Goal: Task Accomplishment & Management: Manage account settings

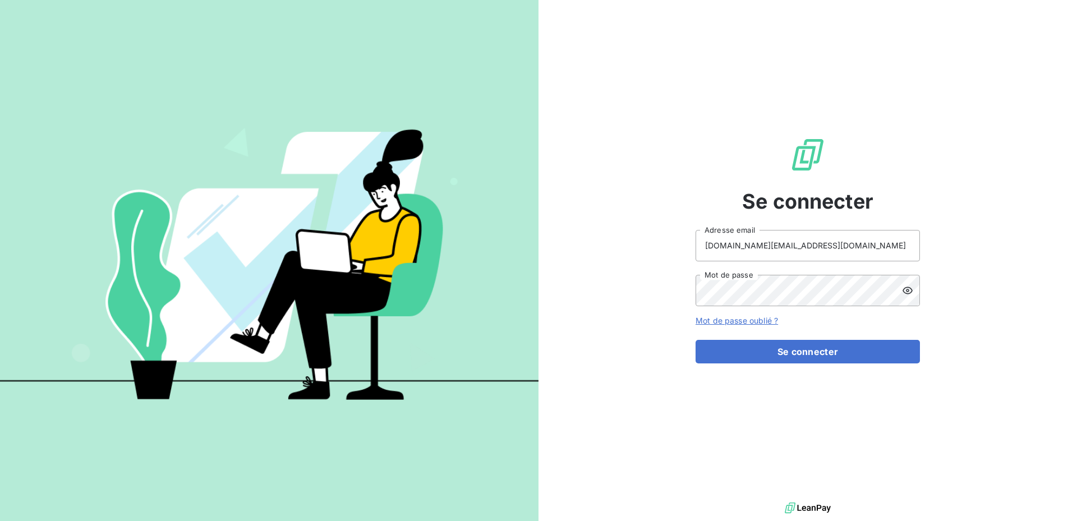
click at [909, 286] on icon at bounding box center [907, 290] width 11 height 11
click at [790, 345] on button "Se connecter" at bounding box center [808, 352] width 224 height 24
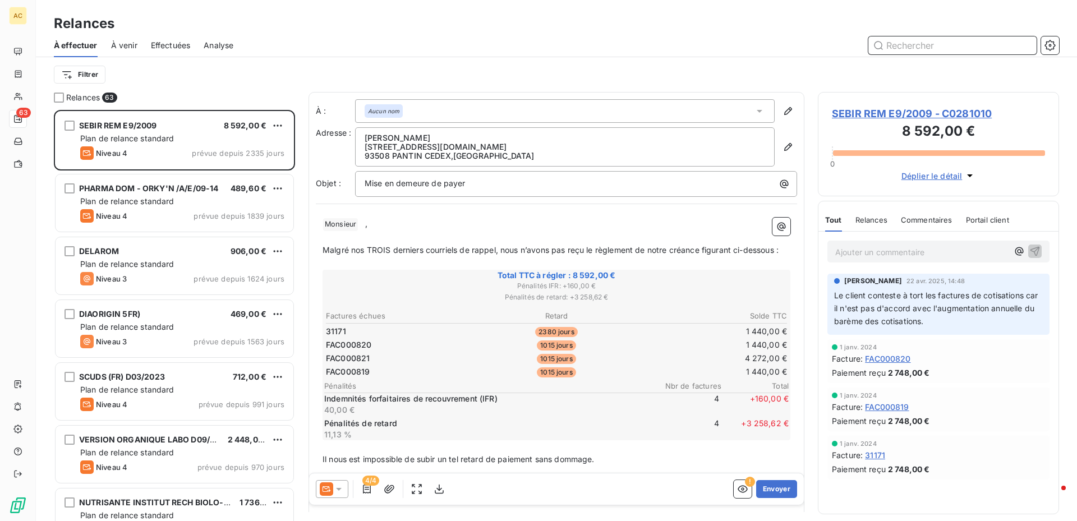
click at [938, 48] on input "text" at bounding box center [953, 45] width 168 height 18
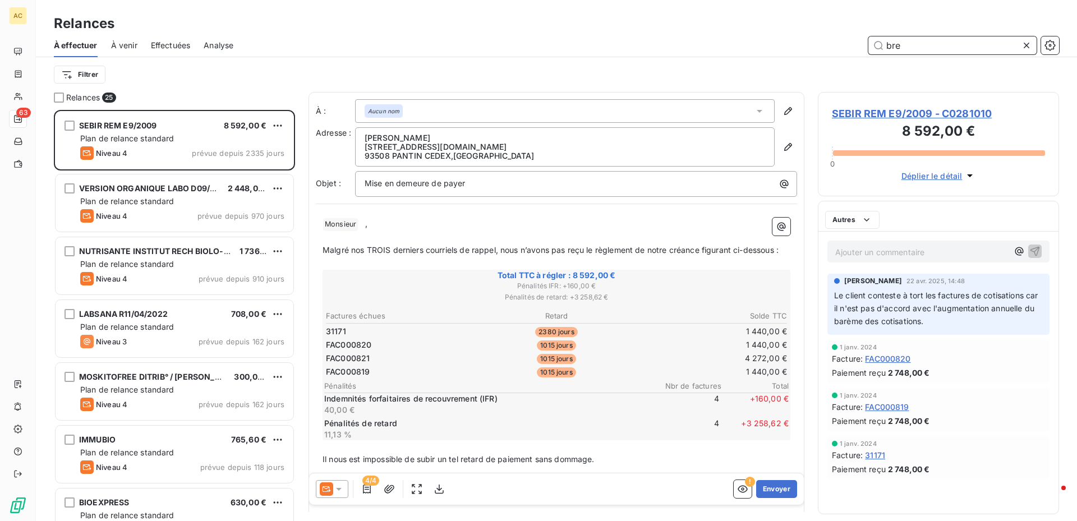
scroll to position [403, 233]
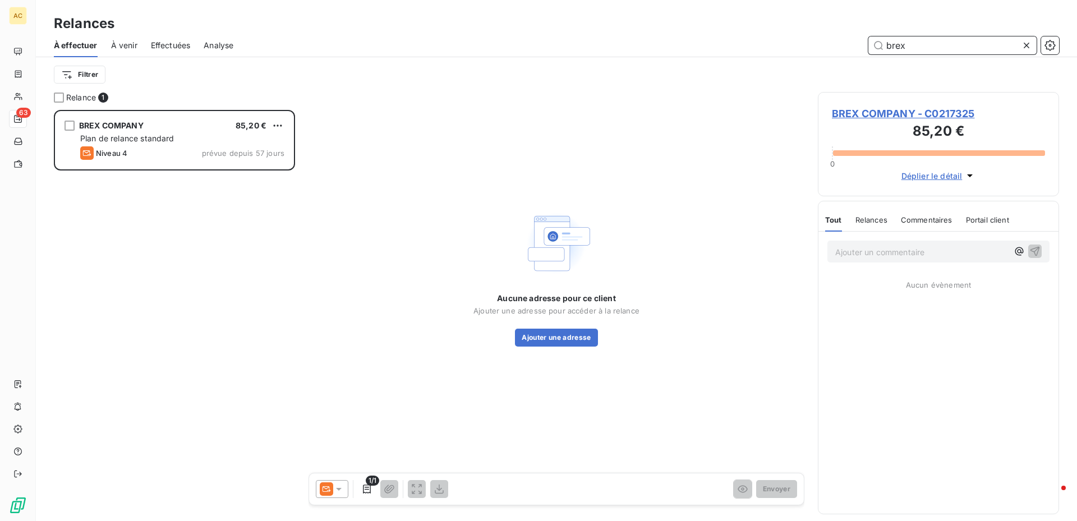
scroll to position [403, 233]
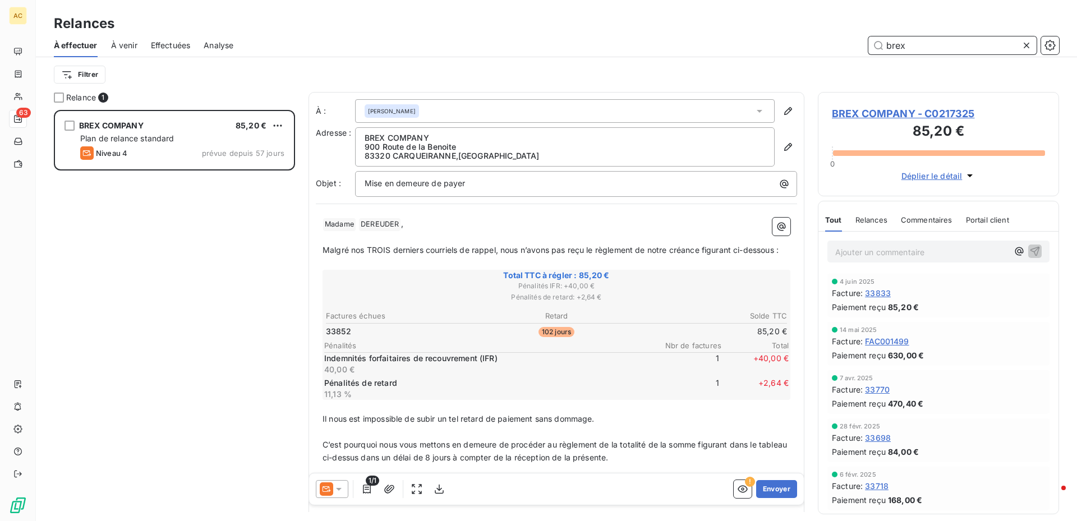
type input "brex"
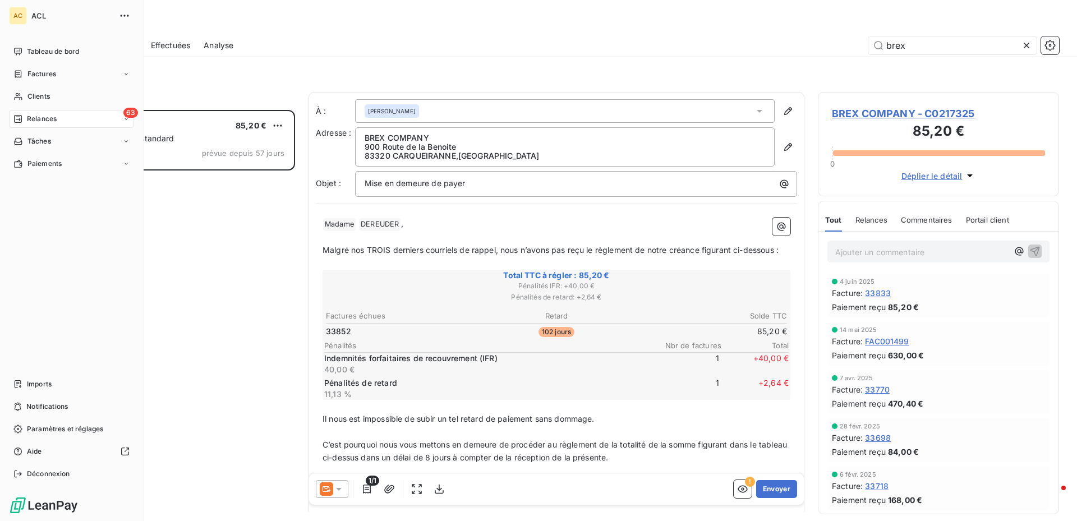
click at [126, 119] on icon at bounding box center [126, 119] width 7 height 7
click at [49, 118] on span "Relances" at bounding box center [42, 119] width 30 height 10
click at [124, 120] on icon at bounding box center [126, 119] width 7 height 7
click at [77, 144] on div "À effectuer" at bounding box center [78, 141] width 112 height 18
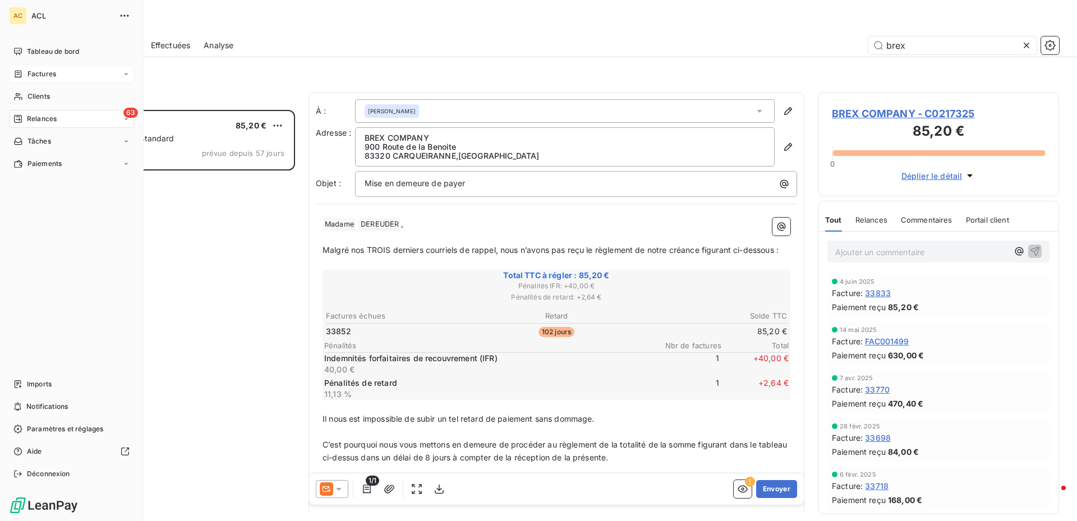
click at [62, 71] on div "Factures" at bounding box center [71, 74] width 125 height 18
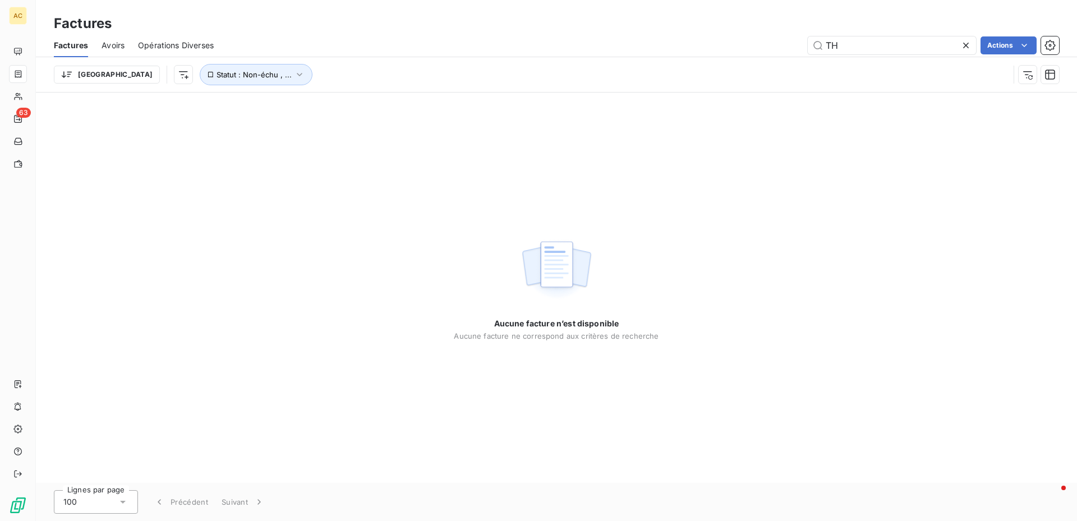
type input "T"
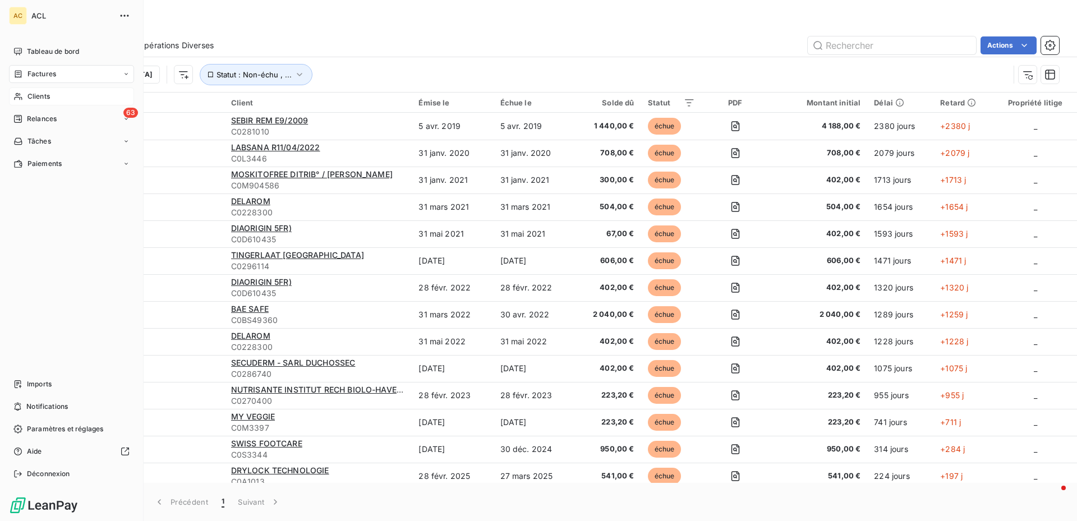
click at [50, 96] on span "Clients" at bounding box center [38, 96] width 22 height 10
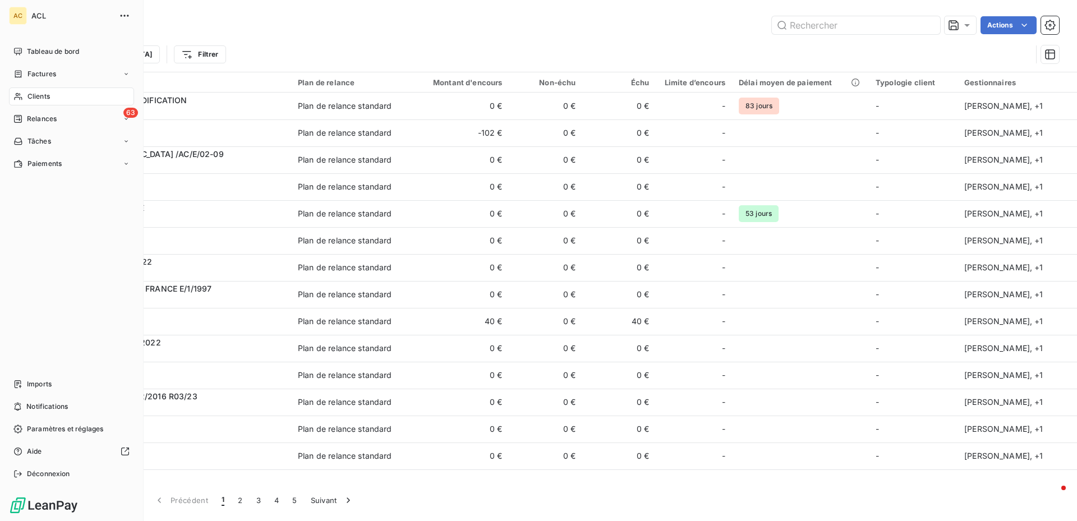
click at [41, 120] on span "Relances" at bounding box center [42, 119] width 30 height 10
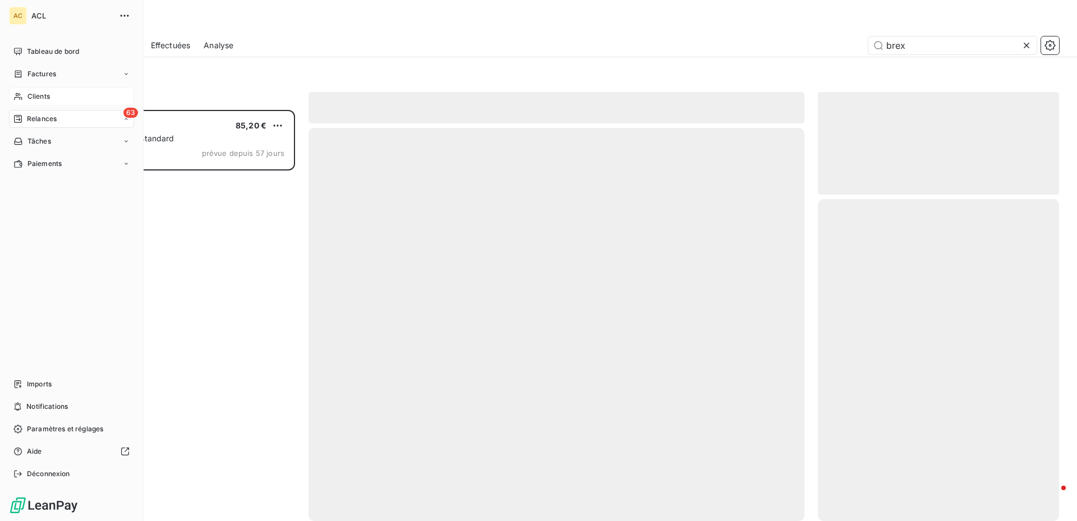
scroll to position [403, 233]
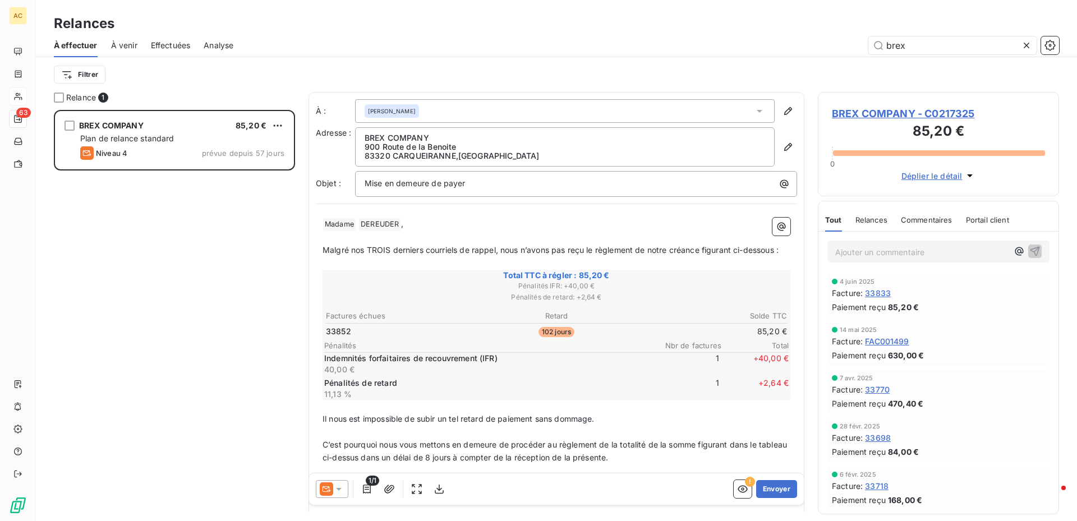
click at [125, 305] on div "BREX COMPANY 85,20 € Plan de relance standard Niveau 4 prévue depuis 57 jours" at bounding box center [174, 315] width 241 height 411
click at [919, 42] on input "brex" at bounding box center [953, 45] width 168 height 18
type input "b"
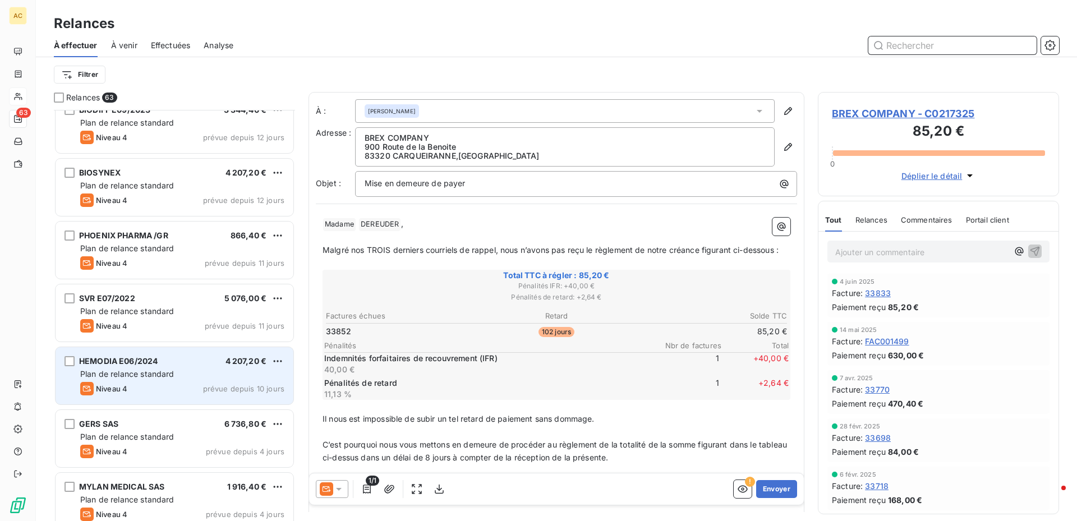
scroll to position [3549, 0]
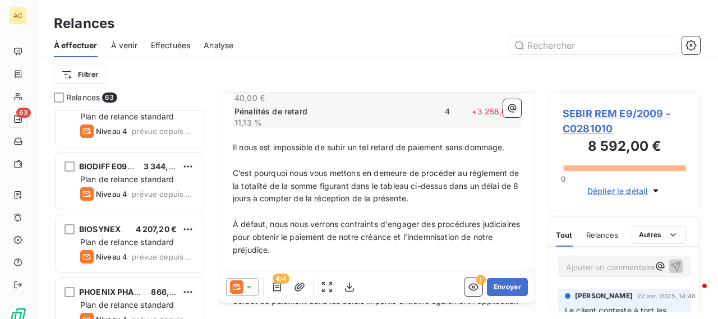
scroll to position [3750, 0]
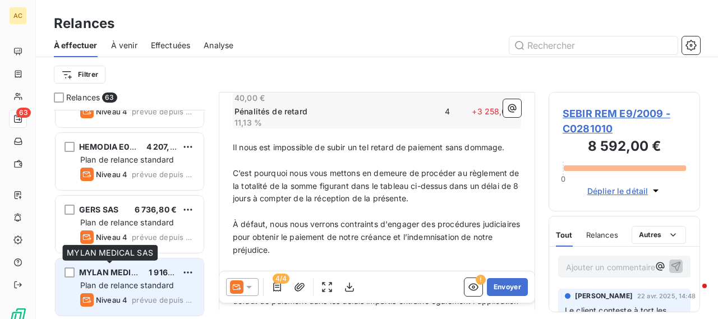
click at [90, 268] on span "MYLAN MEDICAL SAS" at bounding box center [122, 273] width 86 height 10
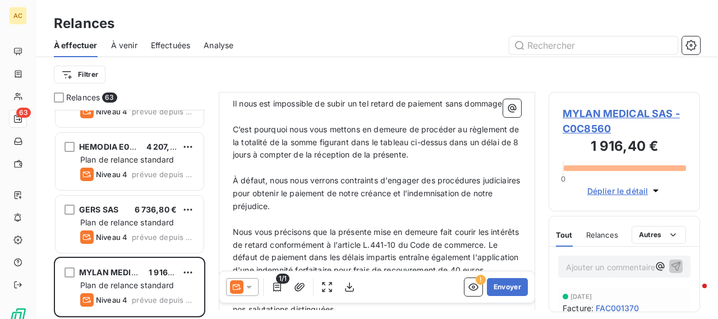
scroll to position [462, 0]
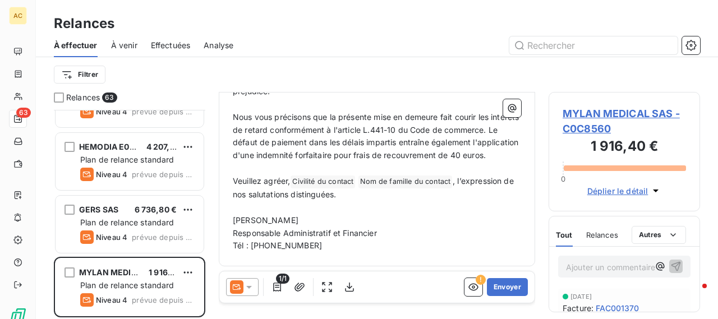
click at [603, 109] on span "MYLAN MEDICAL SAS - C0C8560" at bounding box center [624, 121] width 123 height 30
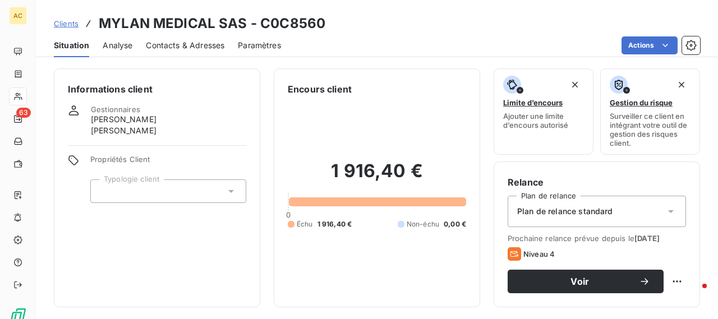
scroll to position [281, 0]
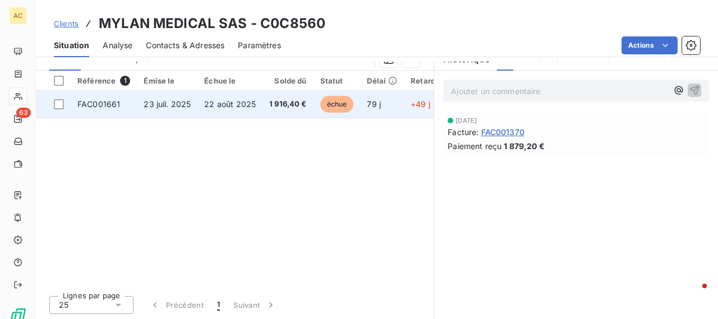
click at [58, 108] on td at bounding box center [53, 104] width 35 height 27
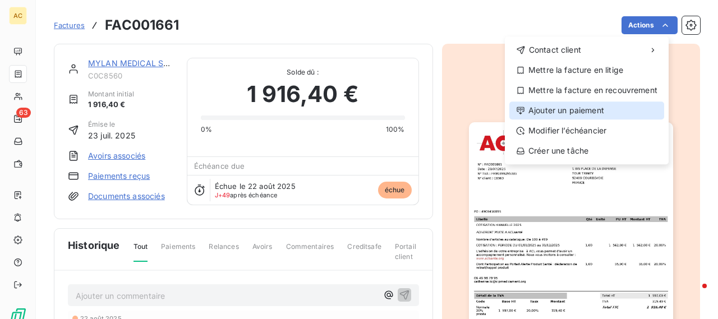
click at [577, 113] on div "Ajouter un paiement" at bounding box center [587, 111] width 155 height 18
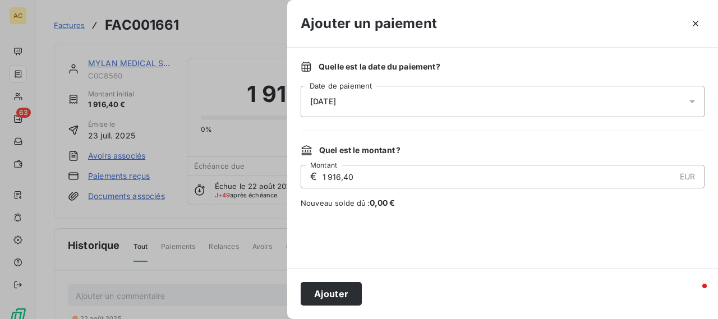
click at [692, 98] on icon at bounding box center [692, 101] width 11 height 11
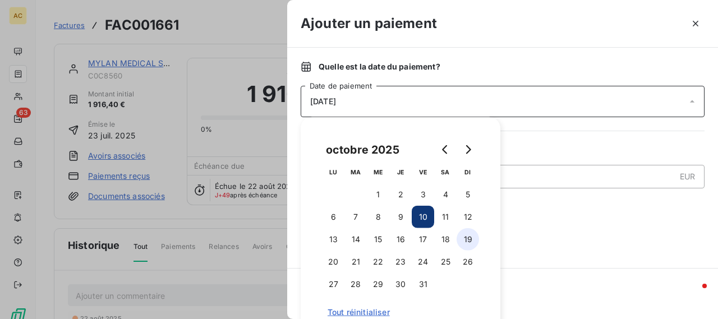
click at [464, 237] on button "19" at bounding box center [468, 239] width 22 height 22
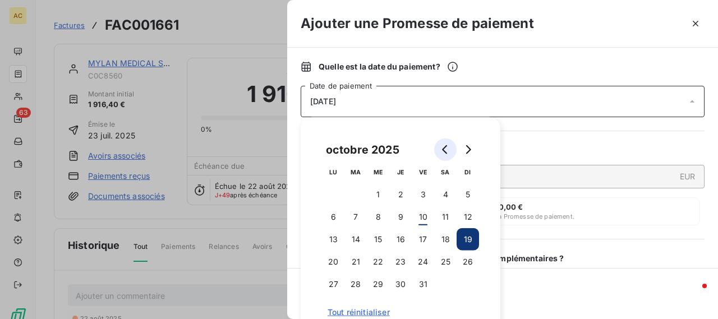
click at [443, 146] on icon "Go to previous month" at bounding box center [445, 149] width 9 height 9
click at [421, 237] on button "19" at bounding box center [423, 239] width 22 height 22
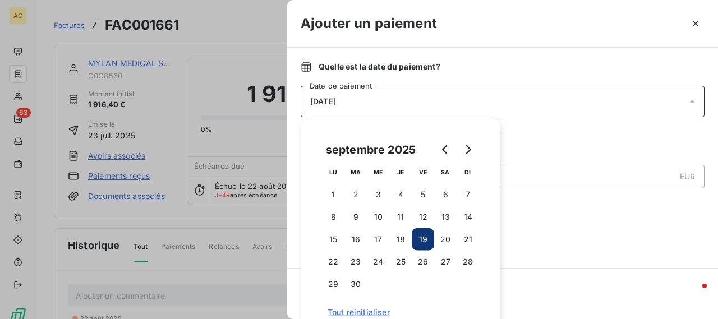
click at [422, 237] on button "19" at bounding box center [423, 239] width 22 height 22
click at [422, 238] on button "19" at bounding box center [423, 239] width 22 height 22
click at [424, 242] on button "19" at bounding box center [423, 239] width 22 height 22
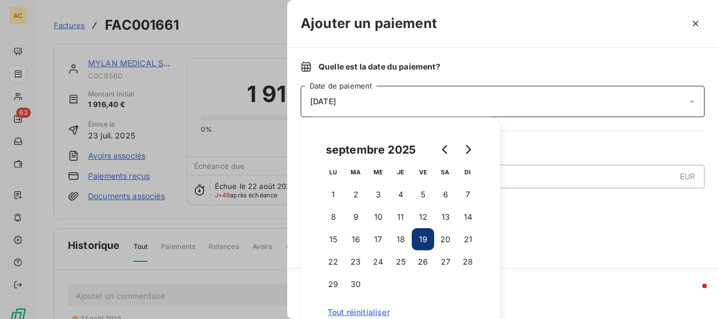
click at [570, 233] on div at bounding box center [503, 238] width 404 height 33
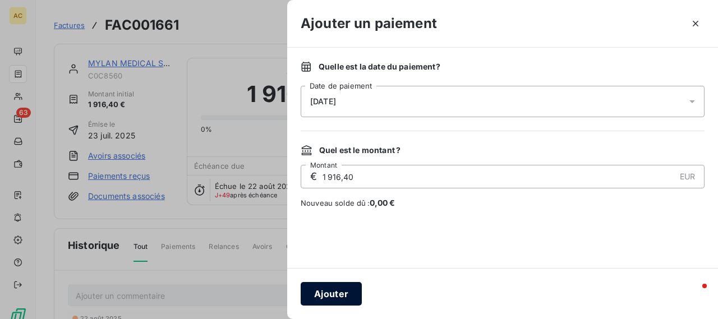
click at [323, 292] on button "Ajouter" at bounding box center [331, 294] width 61 height 24
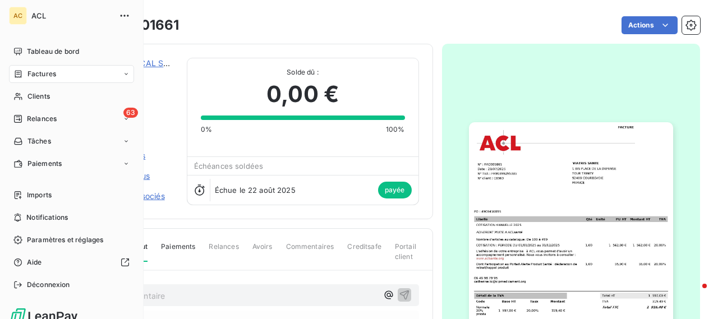
click at [117, 70] on div "Factures" at bounding box center [71, 74] width 125 height 18
click at [44, 115] on span "Relances" at bounding box center [42, 119] width 30 height 10
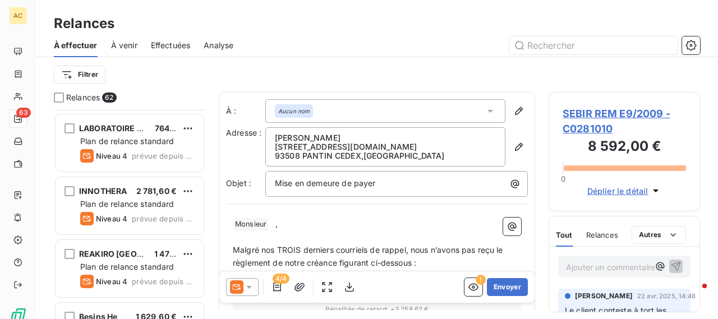
scroll to position [2918, 0]
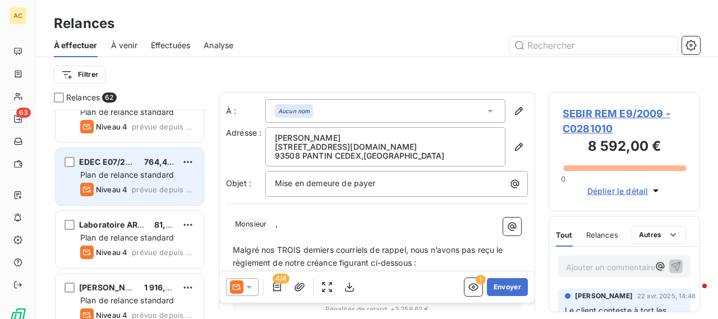
click at [122, 163] on span "EDEC E07/2022" at bounding box center [110, 162] width 62 height 10
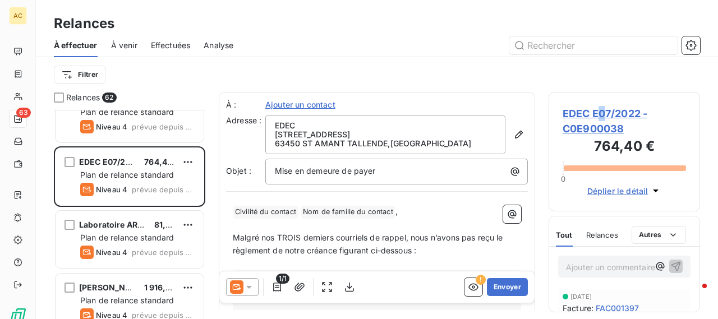
click at [602, 112] on span "EDEC E07/2022 - C0E900038" at bounding box center [624, 121] width 123 height 30
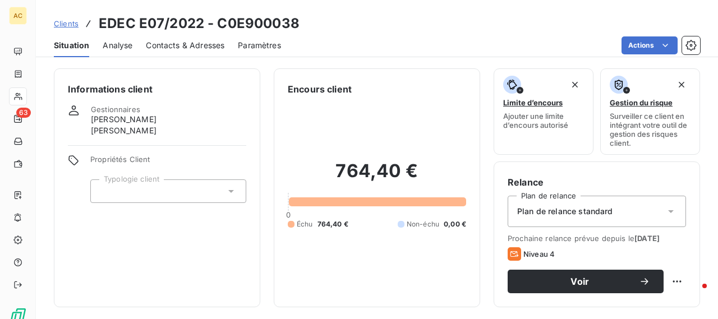
scroll to position [281, 0]
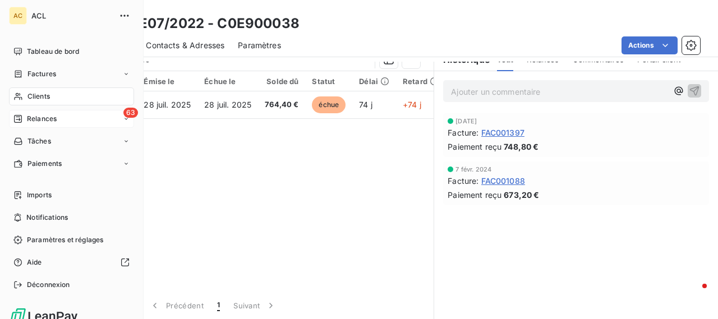
click at [123, 118] on icon at bounding box center [126, 119] width 7 height 7
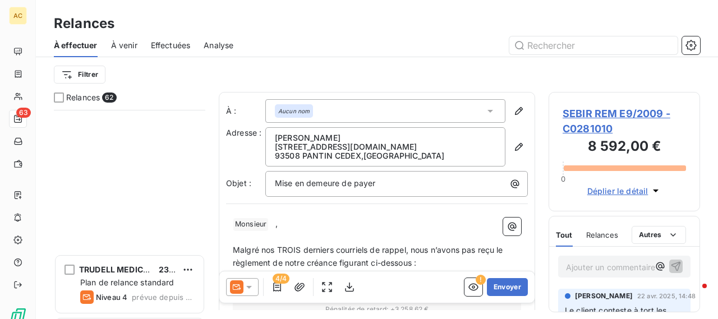
scroll to position [2469, 0]
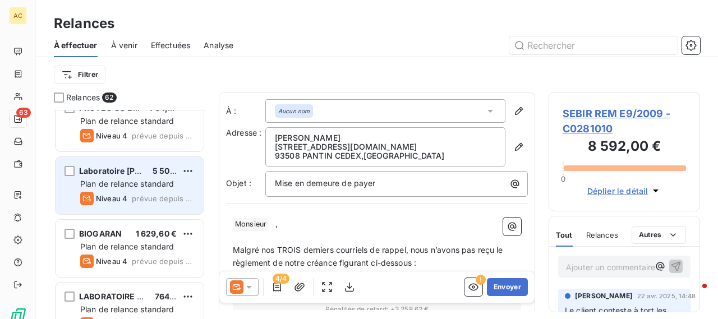
click at [156, 171] on span "5 508,00 €" at bounding box center [174, 171] width 43 height 10
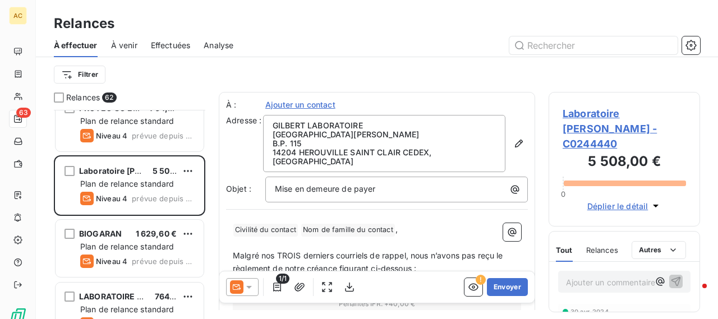
click at [603, 116] on span "Laboratoire [PERSON_NAME] - C0244440" at bounding box center [624, 128] width 123 height 45
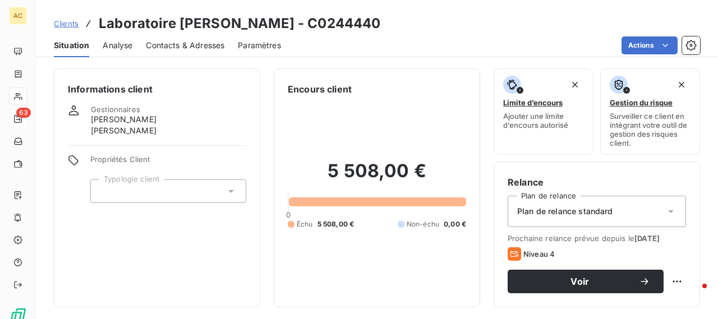
scroll to position [281, 0]
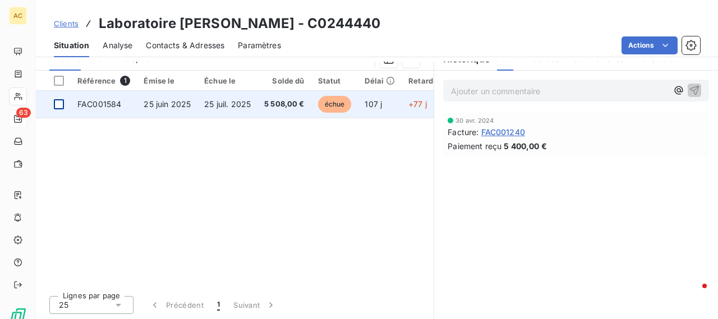
click at [59, 103] on div at bounding box center [59, 104] width 10 height 10
click at [101, 106] on span "FAC001584" at bounding box center [99, 104] width 44 height 10
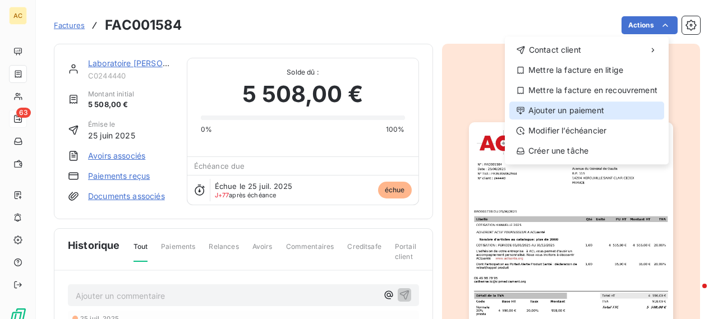
click at [544, 112] on div "Ajouter un paiement" at bounding box center [587, 111] width 155 height 18
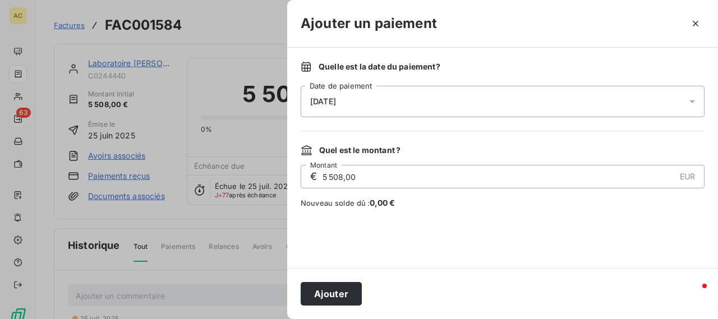
click at [698, 102] on icon at bounding box center [692, 101] width 11 height 11
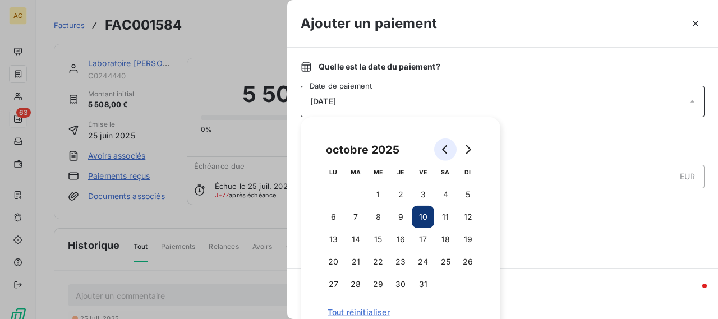
click at [443, 151] on icon "Go to previous month" at bounding box center [445, 149] width 9 height 9
click at [424, 194] on button "1" at bounding box center [423, 195] width 22 height 22
click at [535, 227] on div at bounding box center [503, 238] width 404 height 33
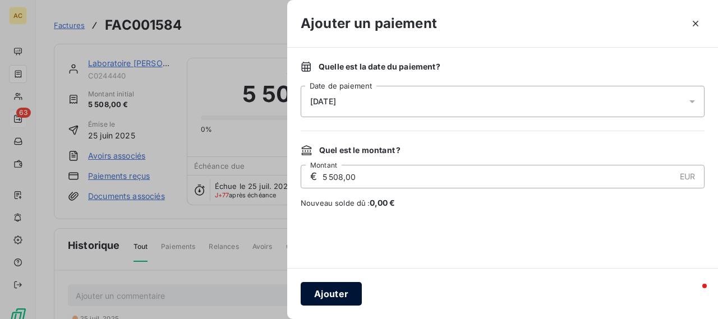
click at [322, 292] on button "Ajouter" at bounding box center [331, 294] width 61 height 24
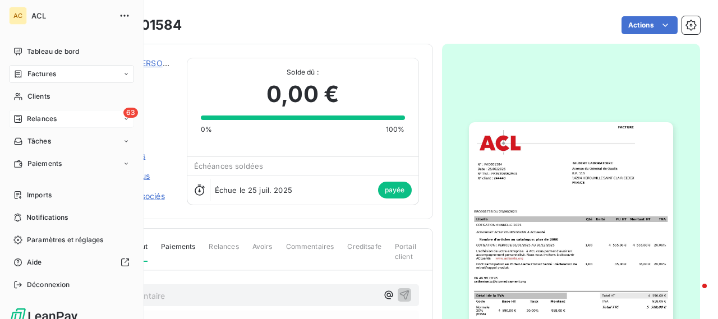
click at [123, 117] on icon at bounding box center [126, 119] width 7 height 7
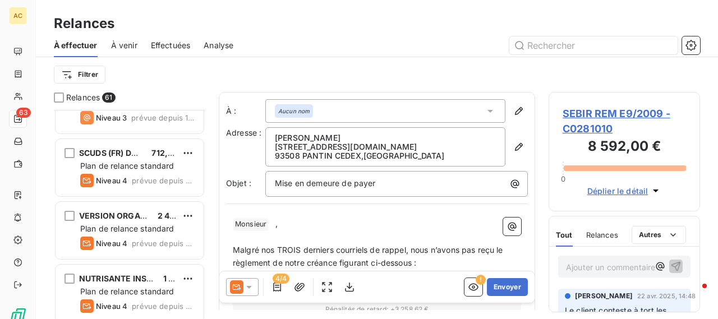
scroll to position [449, 0]
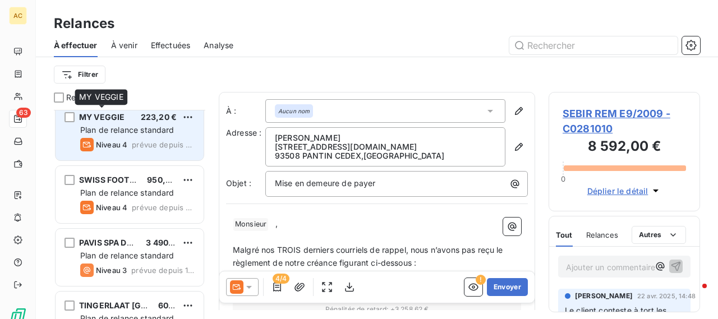
click at [115, 112] on span "MY VEGGIE" at bounding box center [101, 117] width 45 height 10
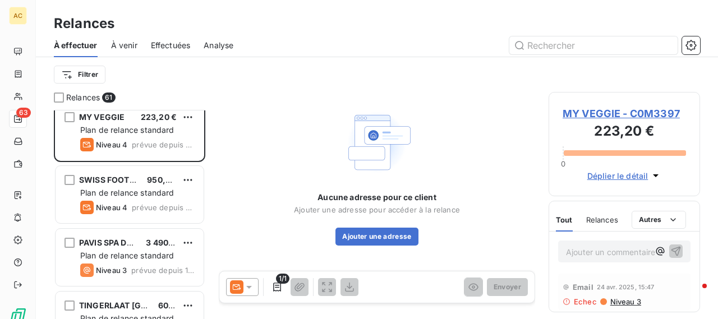
click at [614, 112] on span "MY VEGGIE - C0M3397" at bounding box center [624, 113] width 123 height 15
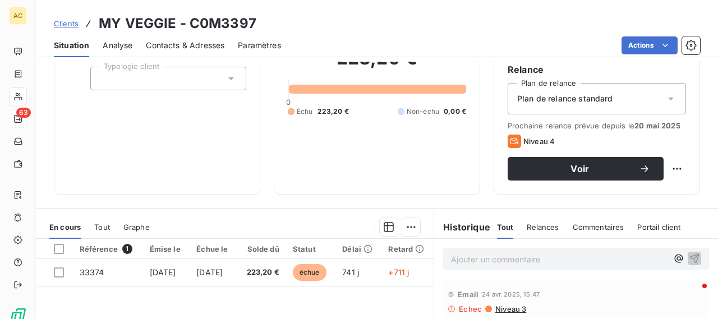
scroll to position [281, 0]
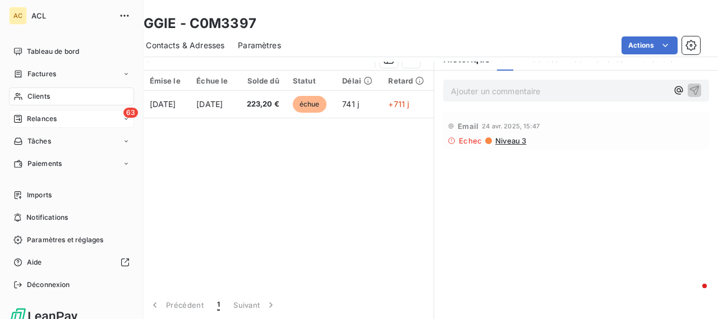
click at [49, 94] on span "Clients" at bounding box center [38, 96] width 22 height 10
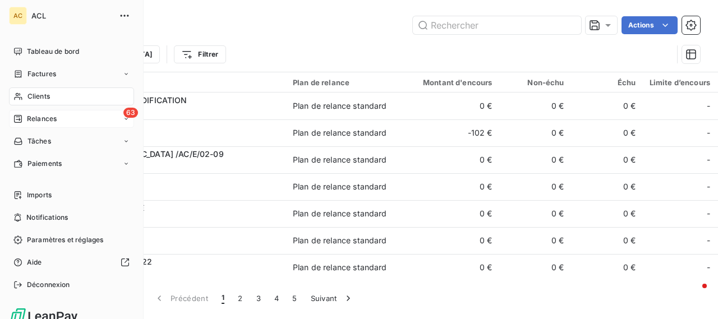
click at [38, 95] on span "Clients" at bounding box center [38, 96] width 22 height 10
click at [53, 74] on span "Factures" at bounding box center [41, 74] width 29 height 10
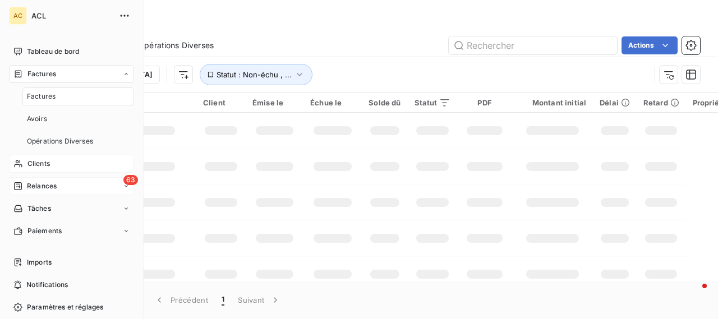
click at [31, 160] on span "Clients" at bounding box center [38, 164] width 22 height 10
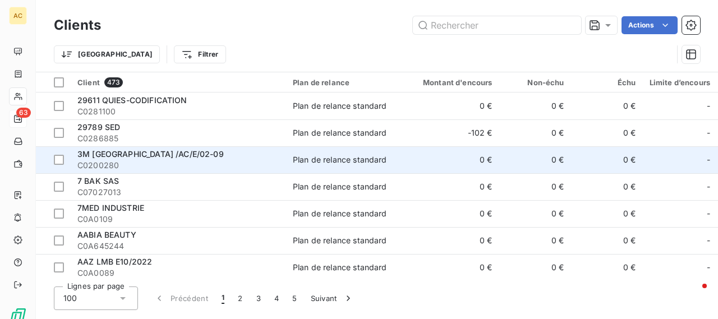
scroll to position [281, 0]
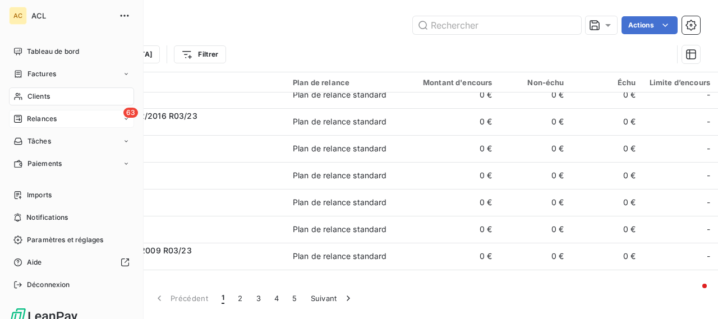
click at [44, 98] on span "Clients" at bounding box center [38, 96] width 22 height 10
click at [59, 76] on div "Factures" at bounding box center [71, 74] width 125 height 18
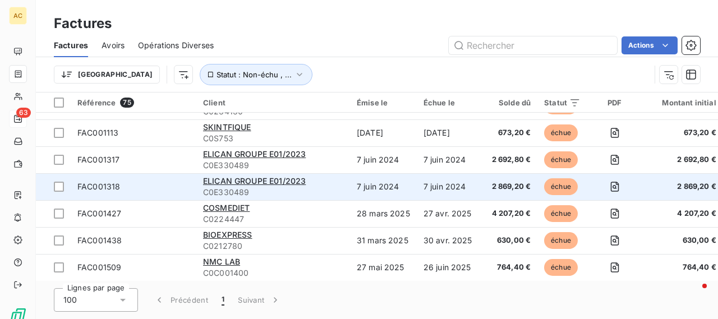
scroll to position [1459, 0]
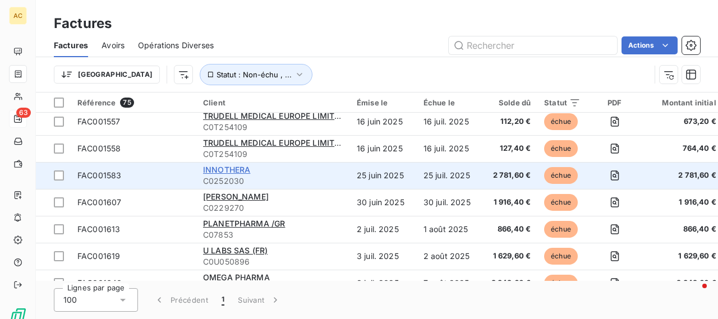
click at [215, 169] on span "INNOTHERA" at bounding box center [226, 170] width 47 height 10
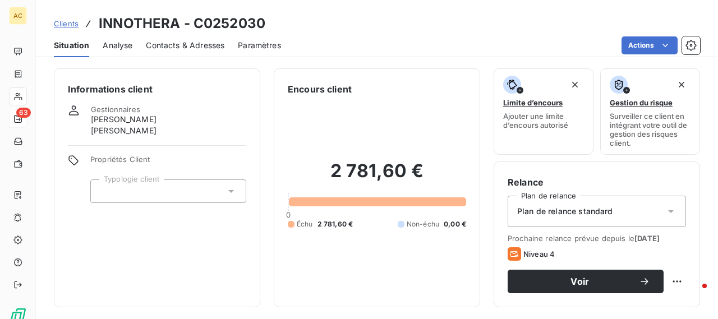
scroll to position [224, 0]
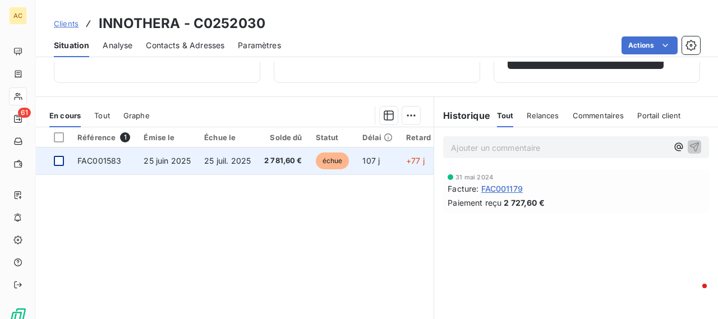
click at [59, 162] on div at bounding box center [59, 161] width 10 height 10
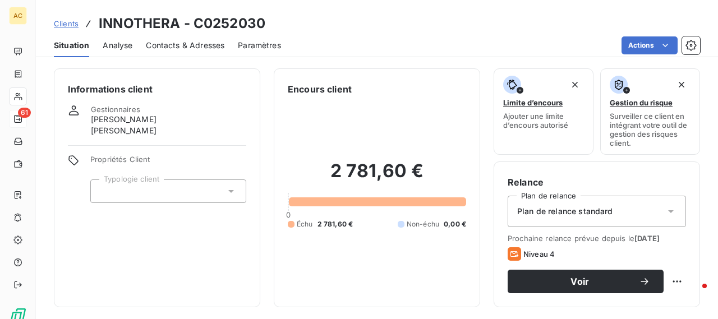
scroll to position [281, 0]
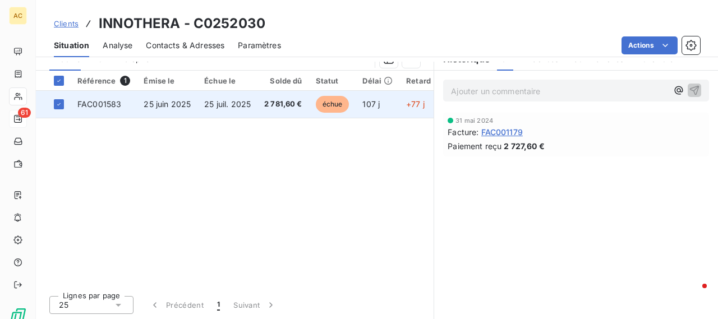
click at [87, 105] on span "FAC001583" at bounding box center [99, 104] width 44 height 10
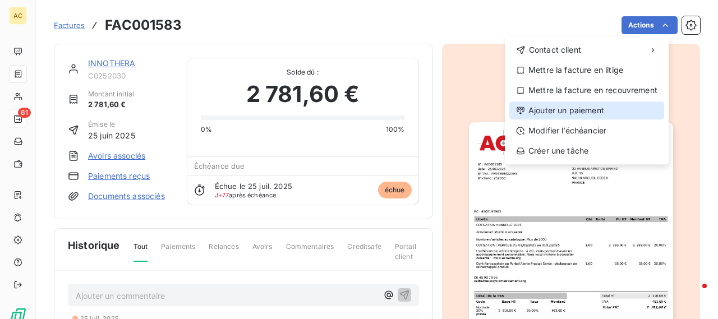
click at [562, 111] on div "Ajouter un paiement" at bounding box center [587, 111] width 155 height 18
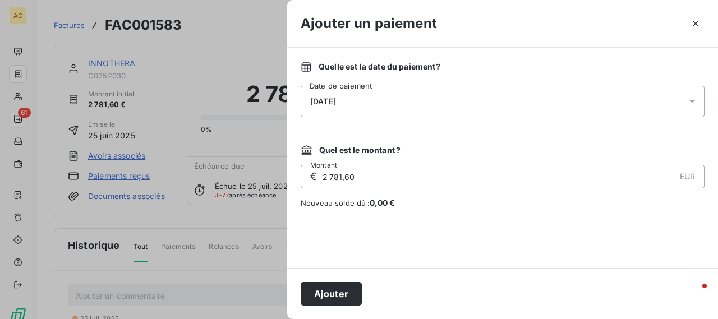
click at [696, 98] on icon at bounding box center [692, 101] width 11 height 11
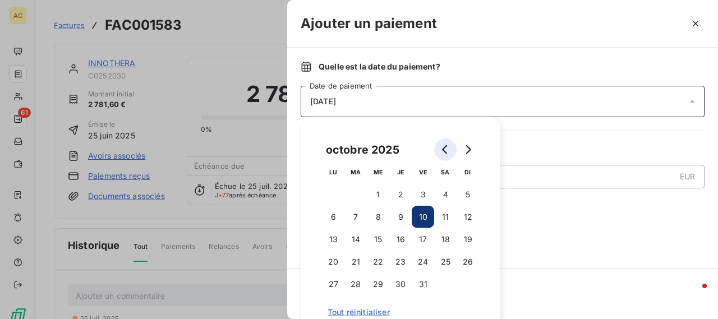
click at [445, 149] on icon "Go to previous month" at bounding box center [445, 149] width 9 height 9
click at [468, 154] on icon "Go to next month" at bounding box center [468, 149] width 9 height 9
click at [424, 197] on button "1" at bounding box center [423, 195] width 22 height 22
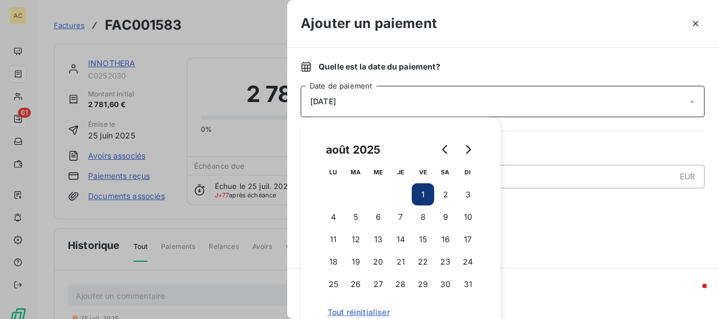
click at [603, 232] on div at bounding box center [503, 238] width 404 height 33
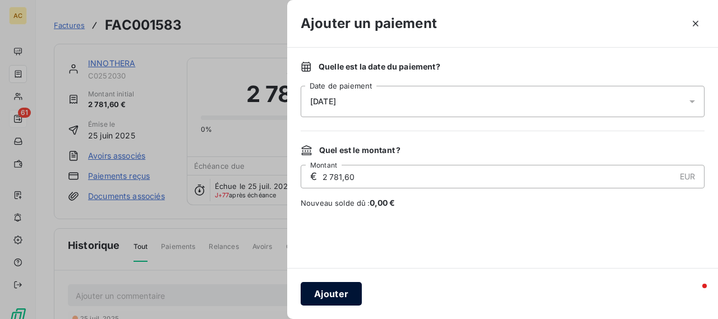
click at [333, 299] on button "Ajouter" at bounding box center [331, 294] width 61 height 24
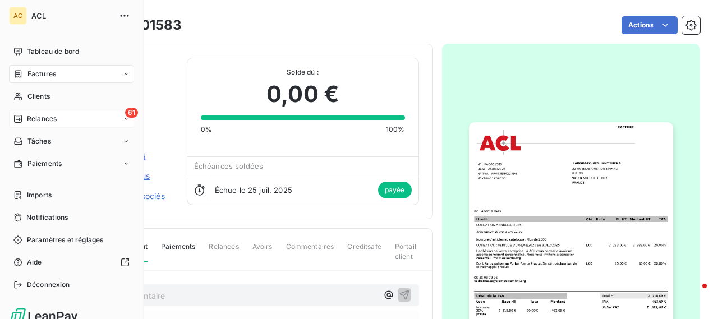
click at [123, 74] on icon at bounding box center [126, 74] width 7 height 7
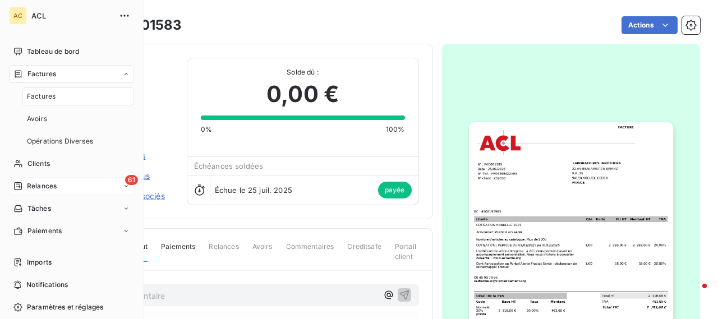
click at [57, 97] on div "Factures" at bounding box center [78, 97] width 112 height 18
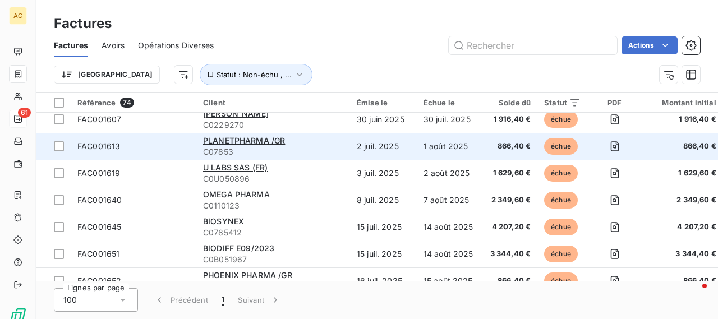
scroll to position [1459, 0]
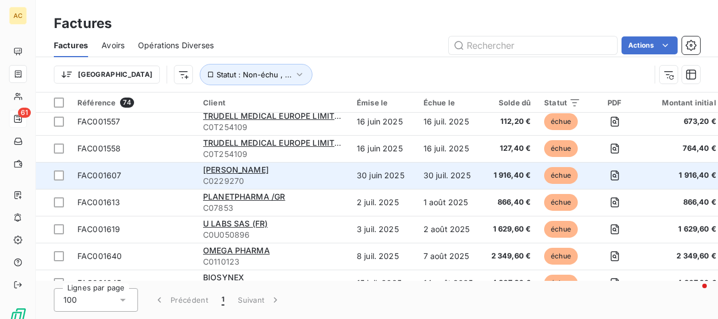
click at [84, 175] on span "FAC001607" at bounding box center [99, 176] width 44 height 10
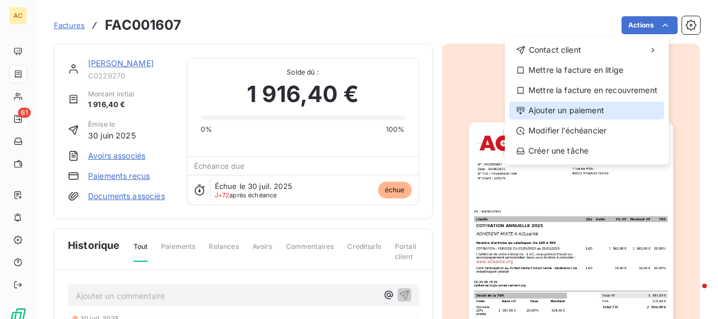
click at [588, 113] on div "Ajouter un paiement" at bounding box center [587, 111] width 155 height 18
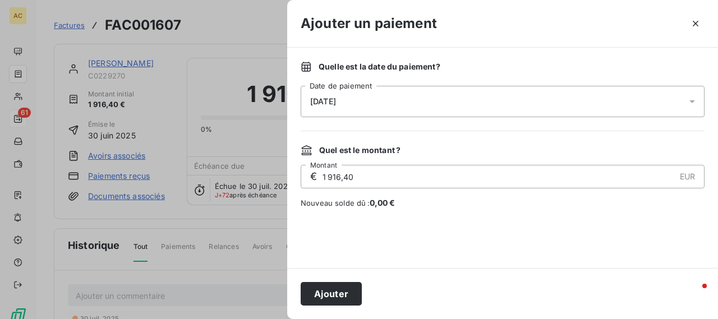
click at [691, 100] on icon at bounding box center [693, 101] width 6 height 3
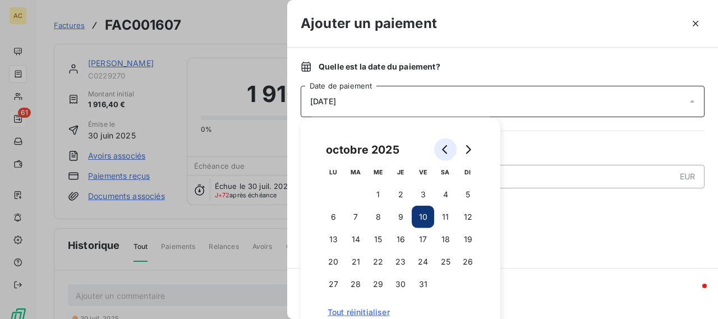
click at [446, 151] on icon "Go to previous month" at bounding box center [445, 149] width 9 height 9
click at [378, 197] on button "3" at bounding box center [378, 195] width 22 height 22
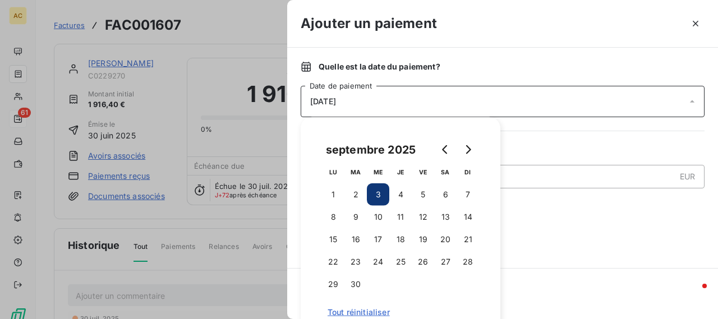
click at [382, 196] on button "3" at bounding box center [378, 195] width 22 height 22
click at [599, 254] on div at bounding box center [503, 238] width 404 height 33
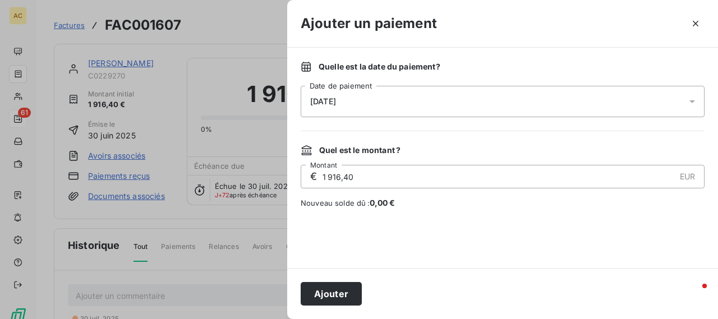
drag, startPoint x: 348, startPoint y: 301, endPoint x: 352, endPoint y: 290, distance: 12.4
click at [348, 301] on button "Ajouter" at bounding box center [331, 294] width 61 height 24
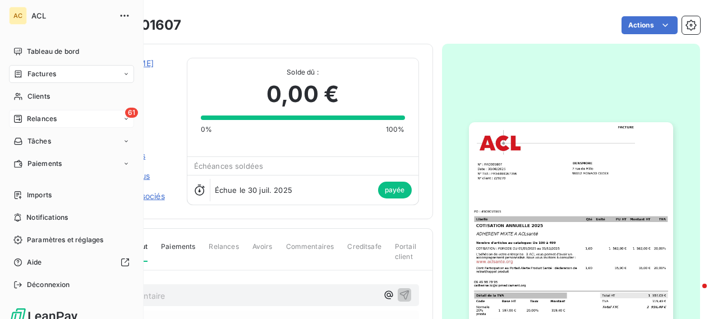
click at [45, 71] on span "Factures" at bounding box center [41, 74] width 29 height 10
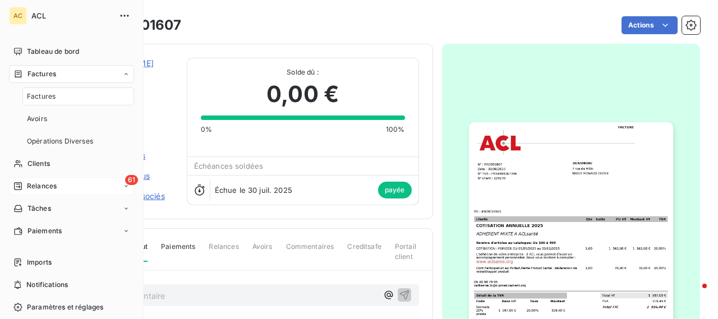
click at [46, 94] on span "Factures" at bounding box center [41, 96] width 29 height 10
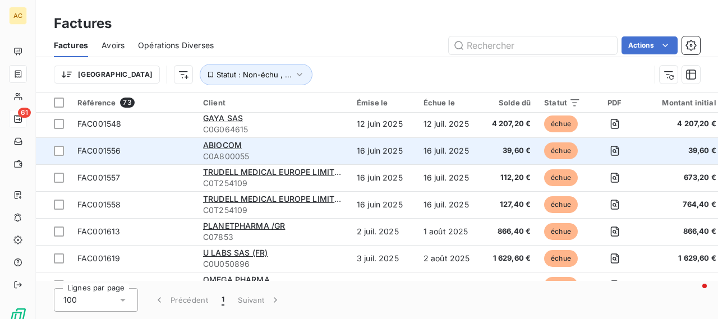
scroll to position [1291, 0]
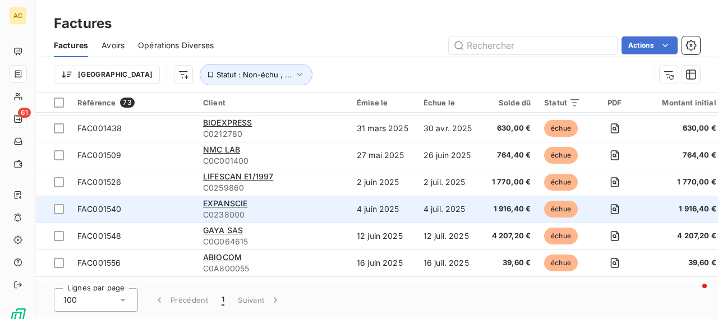
click at [113, 212] on span "FAC001540" at bounding box center [99, 209] width 44 height 10
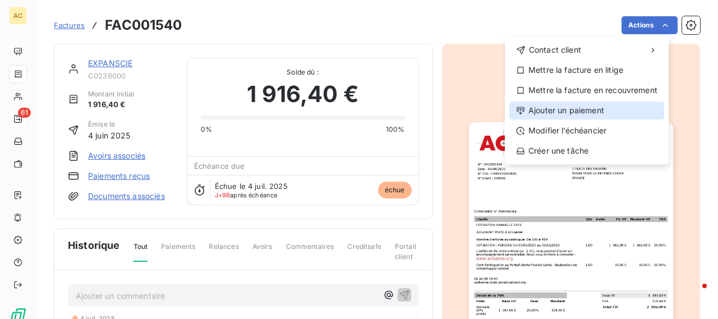
click at [574, 117] on div "Ajouter un paiement" at bounding box center [587, 111] width 155 height 18
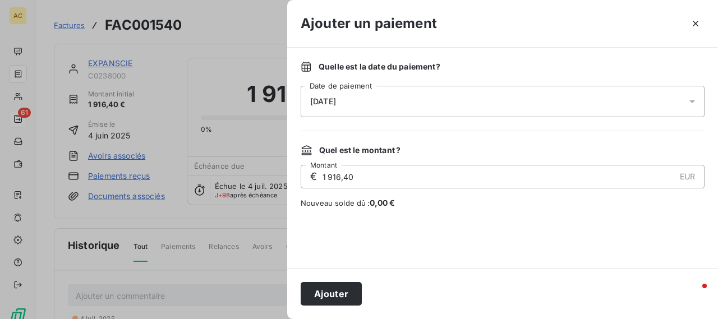
click at [692, 106] on icon at bounding box center [692, 101] width 11 height 11
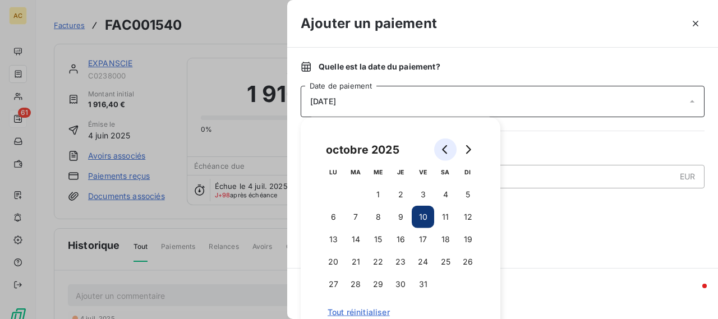
click at [446, 148] on icon "Go to previous month" at bounding box center [445, 149] width 9 height 9
click at [423, 192] on button "1" at bounding box center [423, 195] width 22 height 22
click at [549, 258] on div "Quelle est la date du paiement ? [DATE] Date de paiement Quel est le montant ? …" at bounding box center [502, 158] width 431 height 221
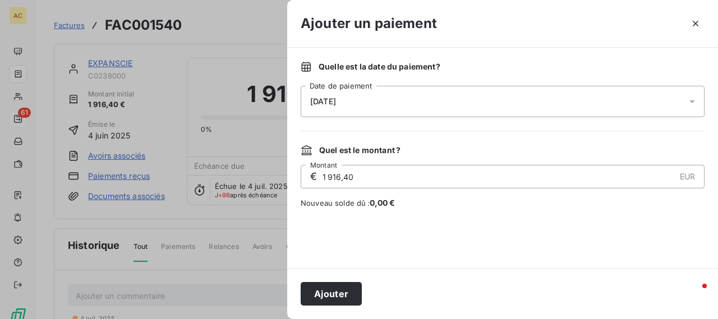
click at [337, 293] on button "Ajouter" at bounding box center [331, 294] width 61 height 24
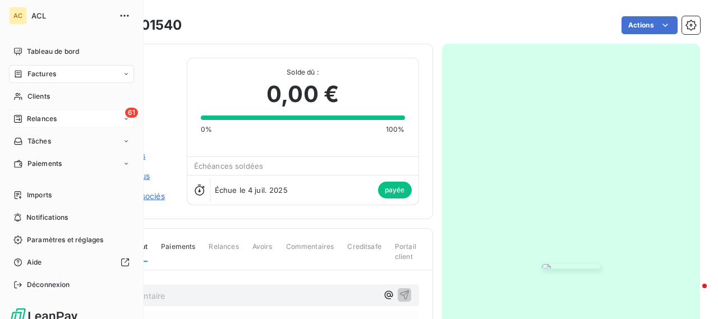
click at [121, 79] on div "Factures" at bounding box center [71, 74] width 125 height 18
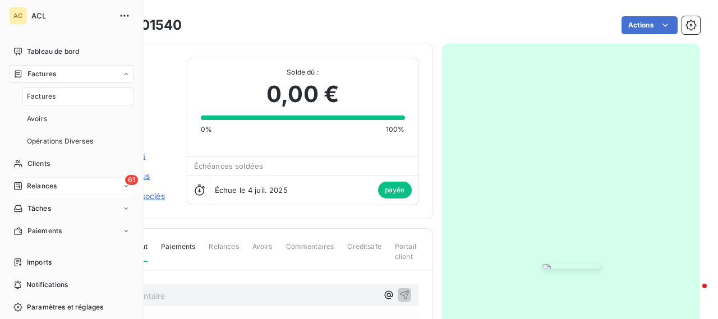
click at [75, 91] on div "Factures" at bounding box center [78, 97] width 112 height 18
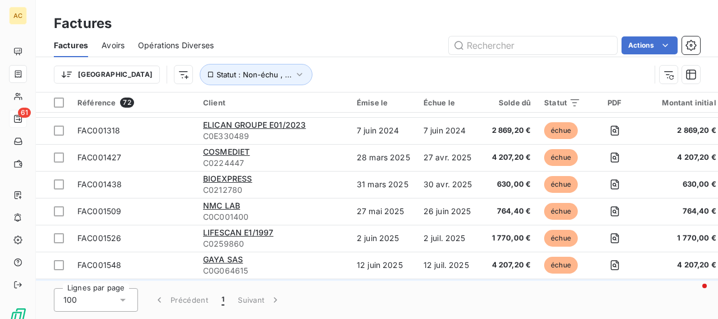
scroll to position [1291, 0]
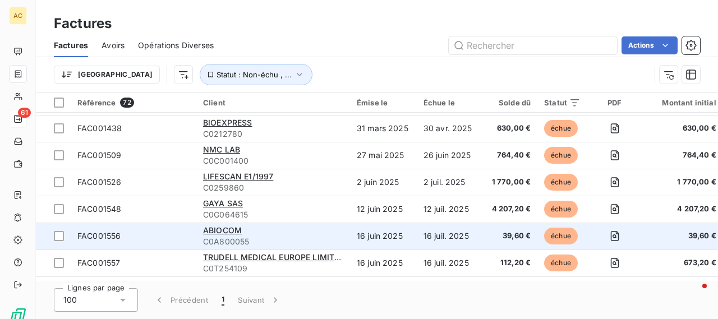
click at [114, 237] on span "FAC001556" at bounding box center [98, 236] width 43 height 10
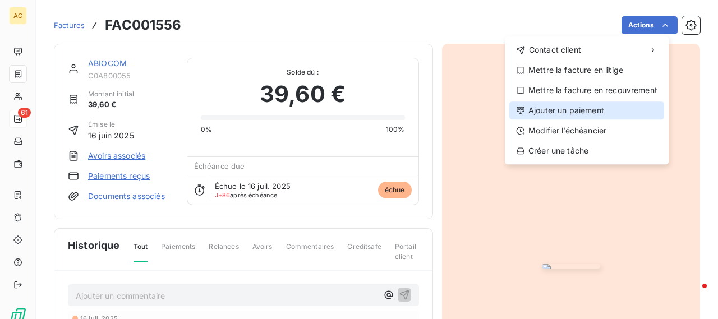
click at [556, 114] on div "Ajouter un paiement" at bounding box center [587, 111] width 155 height 18
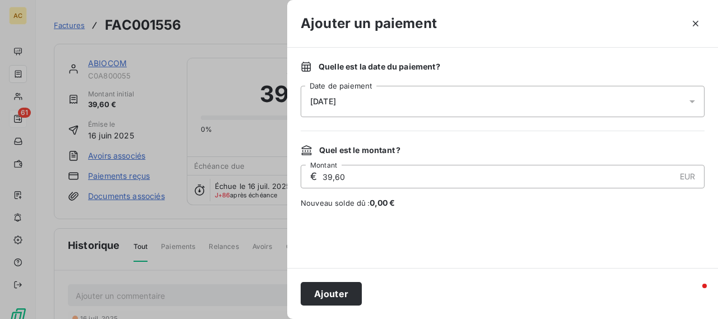
click at [696, 100] on icon at bounding box center [692, 101] width 11 height 11
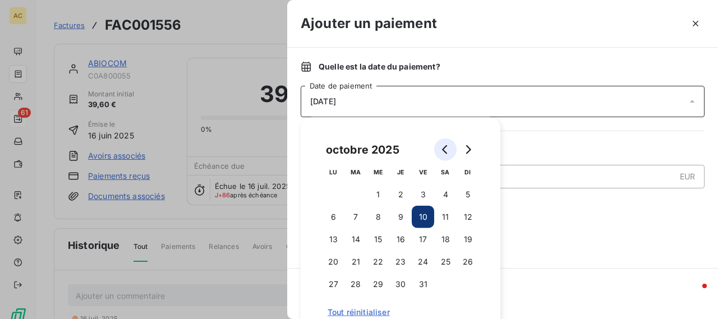
click at [441, 146] on button "Go to previous month" at bounding box center [445, 150] width 22 height 22
click at [426, 190] on button "5" at bounding box center [423, 195] width 22 height 22
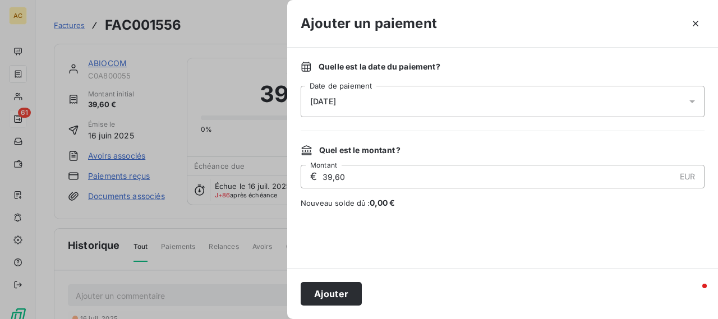
click at [559, 235] on div at bounding box center [503, 238] width 404 height 33
click at [346, 293] on button "Ajouter" at bounding box center [331, 294] width 61 height 24
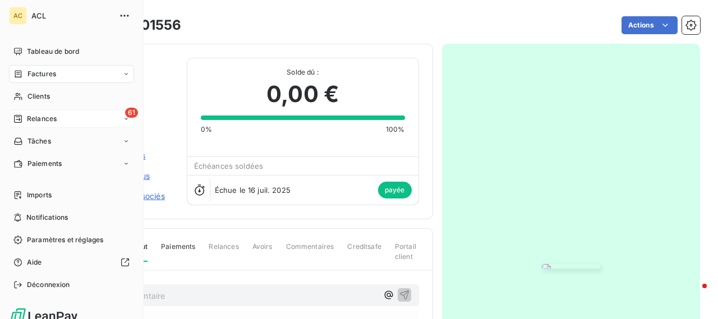
click at [66, 78] on div "Factures" at bounding box center [71, 74] width 125 height 18
click at [47, 77] on span "Factures" at bounding box center [41, 74] width 29 height 10
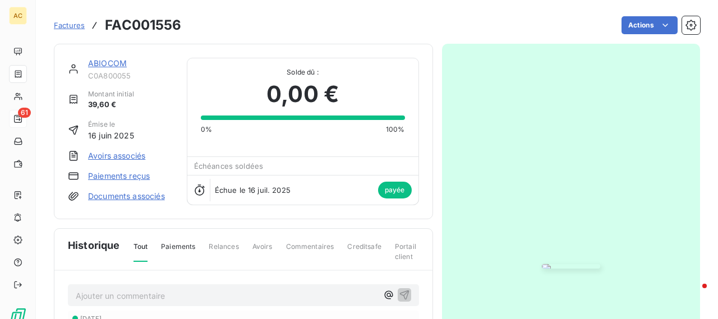
click at [237, 16] on div "Actions" at bounding box center [447, 25] width 505 height 18
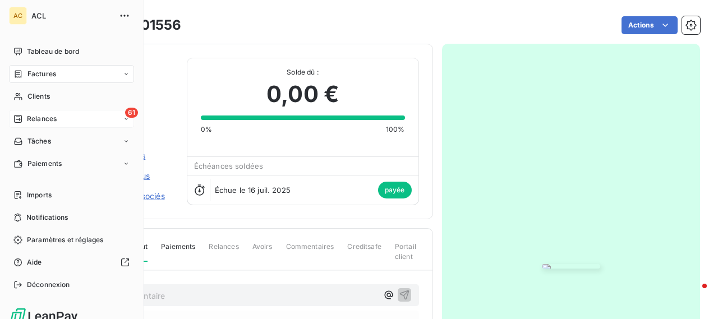
click at [47, 71] on span "Factures" at bounding box center [41, 74] width 29 height 10
click at [33, 123] on span "Relances" at bounding box center [42, 119] width 30 height 10
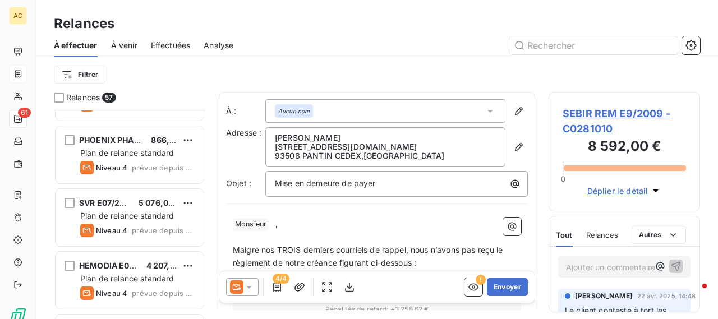
scroll to position [3373, 0]
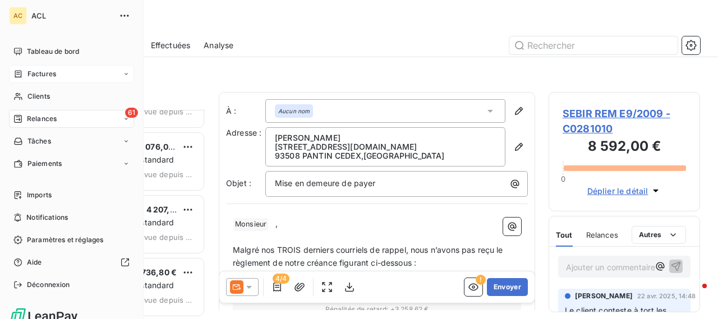
click at [48, 74] on span "Factures" at bounding box center [41, 74] width 29 height 10
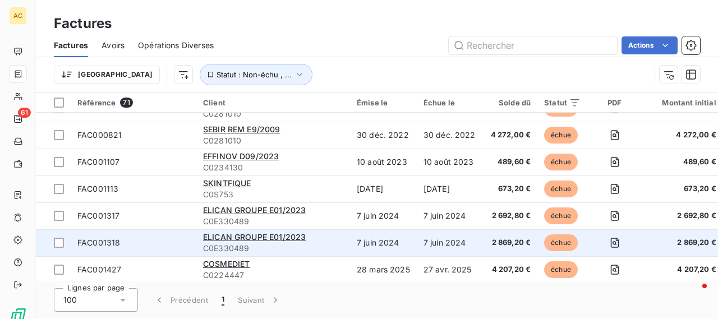
scroll to position [1403, 0]
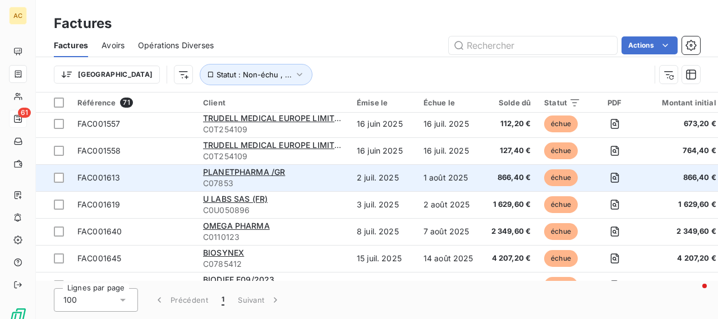
click at [92, 177] on span "FAC001613" at bounding box center [98, 178] width 43 height 10
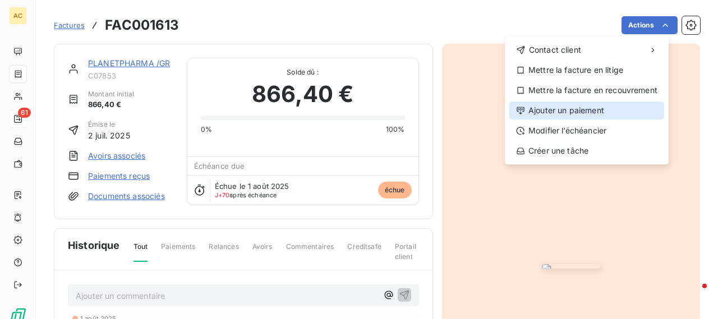
click at [557, 106] on div "Ajouter un paiement" at bounding box center [587, 111] width 155 height 18
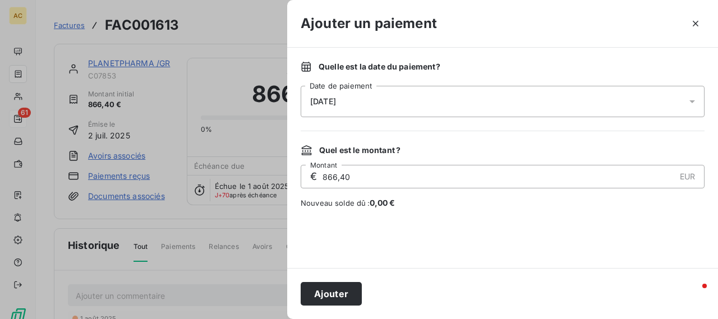
click at [692, 100] on icon at bounding box center [692, 101] width 11 height 11
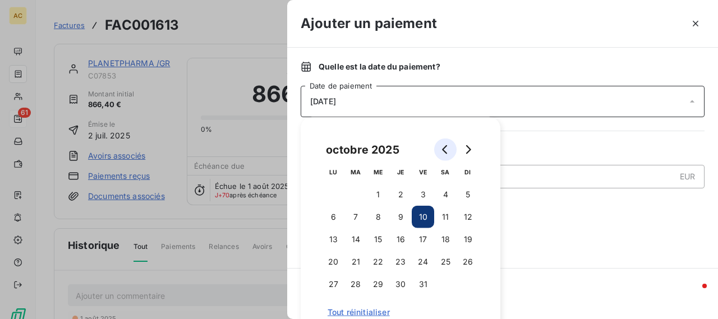
click at [447, 153] on icon "Go to previous month" at bounding box center [445, 149] width 9 height 9
click at [419, 196] on button "1" at bounding box center [423, 195] width 22 height 22
click at [562, 254] on div at bounding box center [503, 238] width 404 height 33
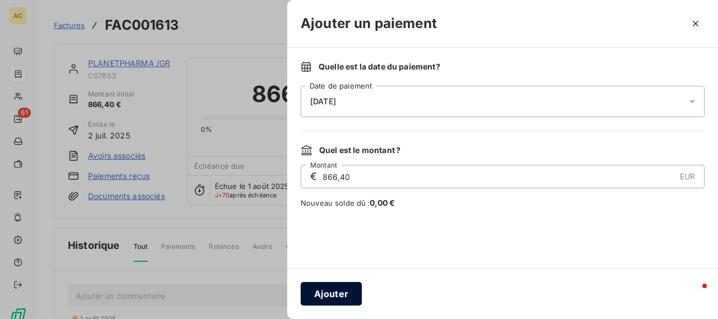
click at [328, 293] on button "Ajouter" at bounding box center [331, 294] width 61 height 24
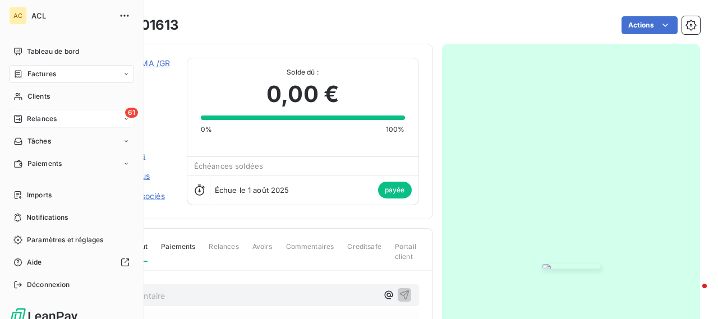
click at [48, 72] on span "Factures" at bounding box center [41, 74] width 29 height 10
click at [123, 71] on icon at bounding box center [126, 74] width 7 height 7
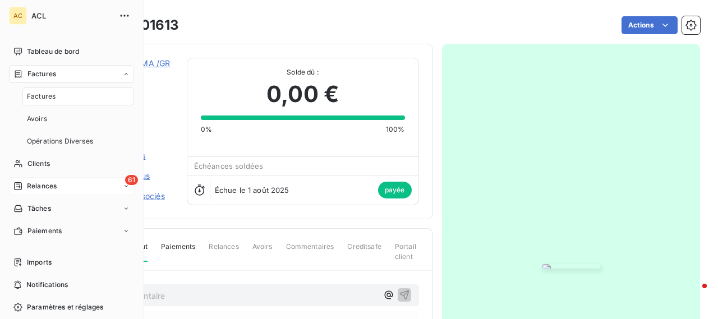
click at [86, 74] on div "Factures" at bounding box center [71, 74] width 125 height 18
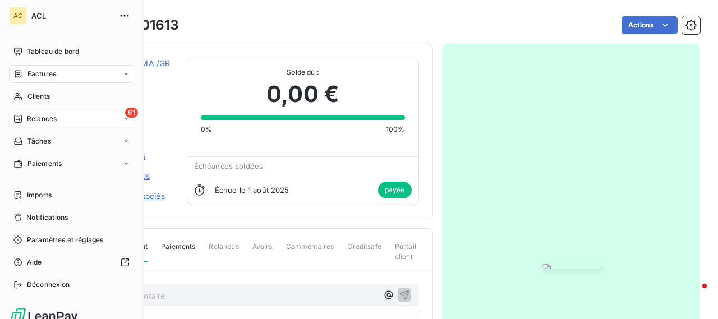
click at [116, 70] on div "Factures" at bounding box center [71, 74] width 125 height 18
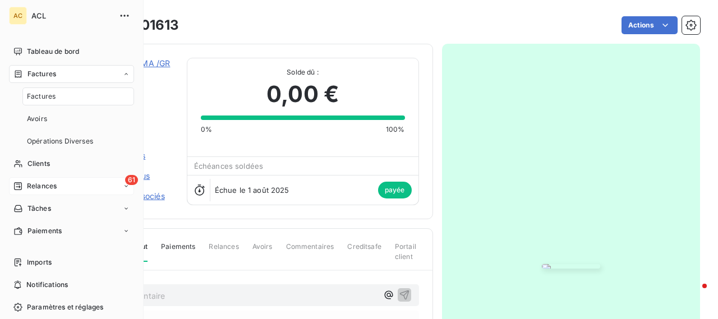
click at [47, 98] on span "Factures" at bounding box center [41, 96] width 29 height 10
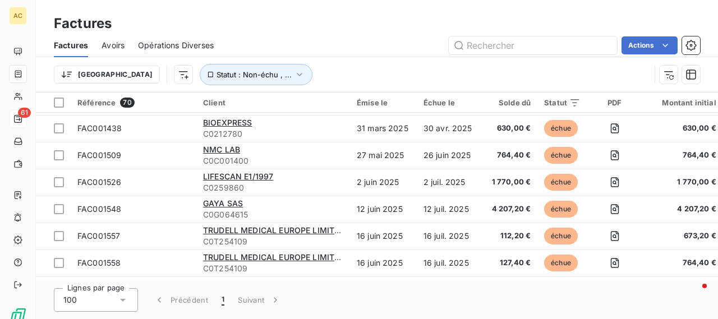
scroll to position [1459, 0]
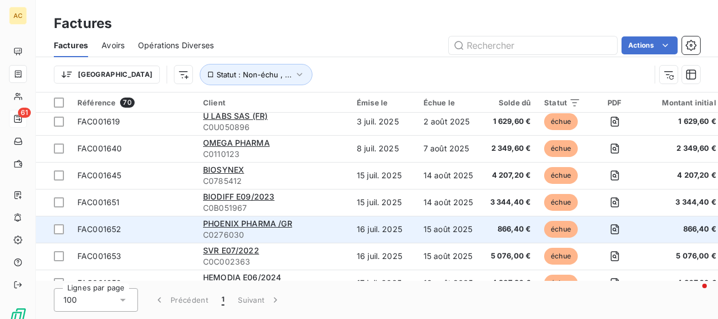
click at [118, 231] on span "FAC001652" at bounding box center [99, 229] width 44 height 10
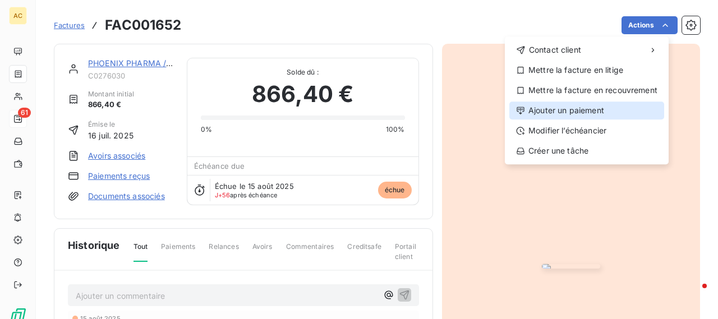
click at [558, 117] on div "Ajouter un paiement" at bounding box center [587, 111] width 155 height 18
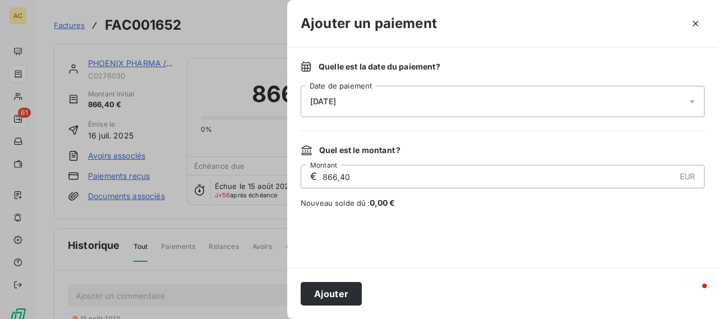
click at [691, 102] on icon at bounding box center [693, 101] width 6 height 3
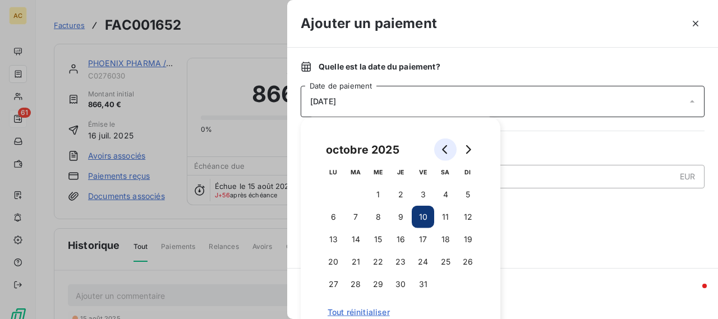
click at [447, 154] on button "Go to previous month" at bounding box center [445, 150] width 22 height 22
click at [357, 258] on button "19" at bounding box center [356, 262] width 22 height 22
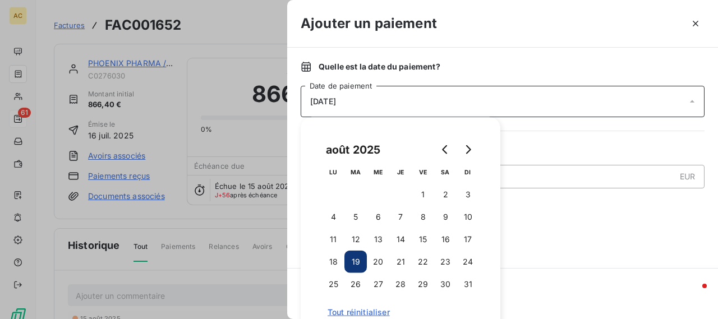
click at [561, 223] on div at bounding box center [503, 238] width 404 height 33
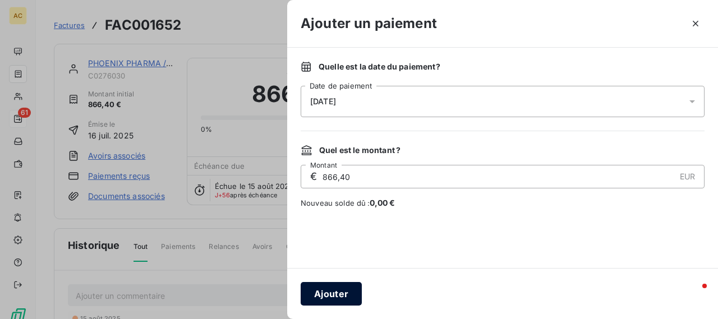
click at [347, 292] on button "Ajouter" at bounding box center [331, 294] width 61 height 24
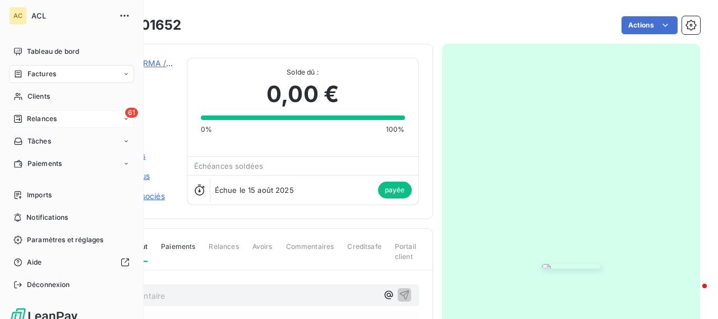
drag, startPoint x: 119, startPoint y: 76, endPoint x: 110, endPoint y: 84, distance: 11.6
click at [123, 77] on icon at bounding box center [126, 74] width 7 height 7
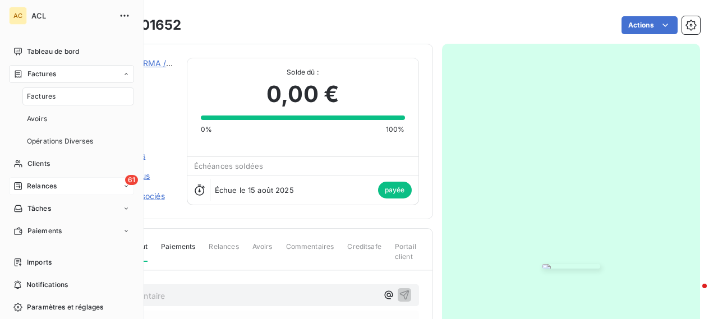
click at [76, 95] on div "Factures" at bounding box center [78, 97] width 112 height 18
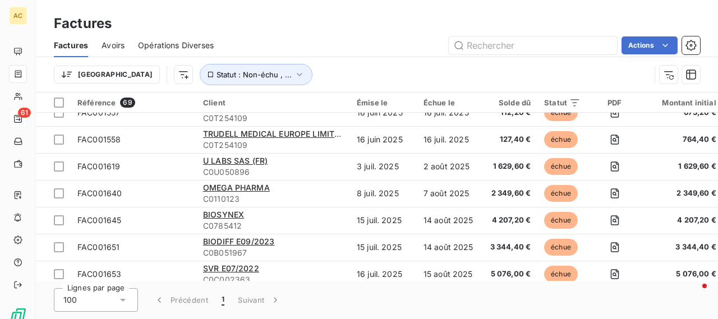
scroll to position [1639, 0]
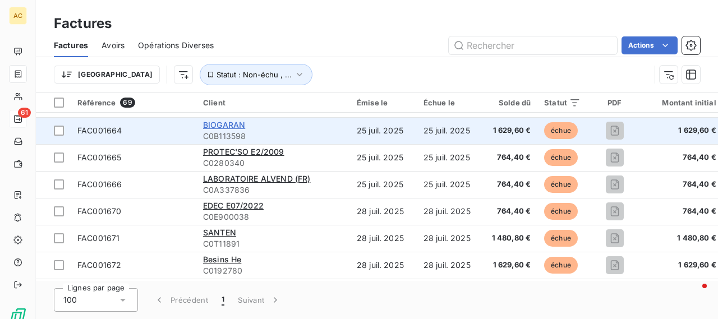
click at [240, 122] on span "BIOGARAN" at bounding box center [224, 125] width 42 height 10
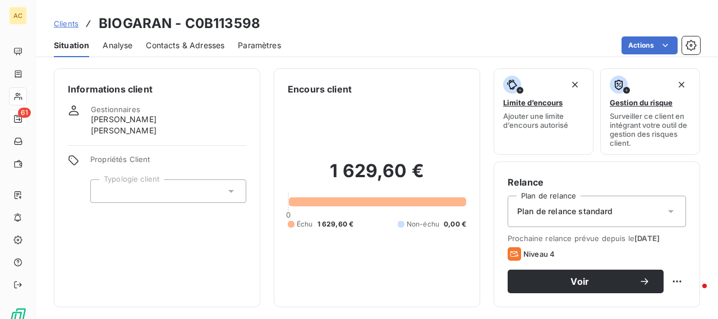
scroll to position [281, 0]
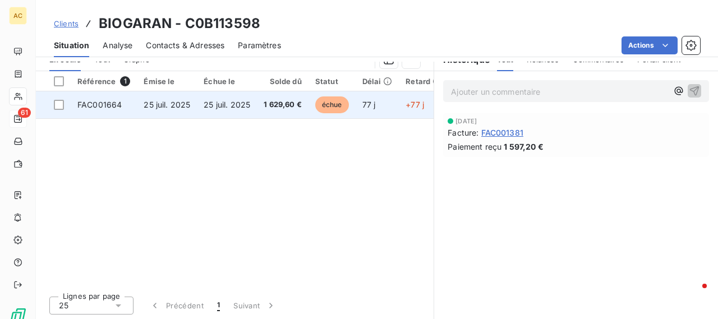
click at [59, 109] on td at bounding box center [53, 104] width 35 height 27
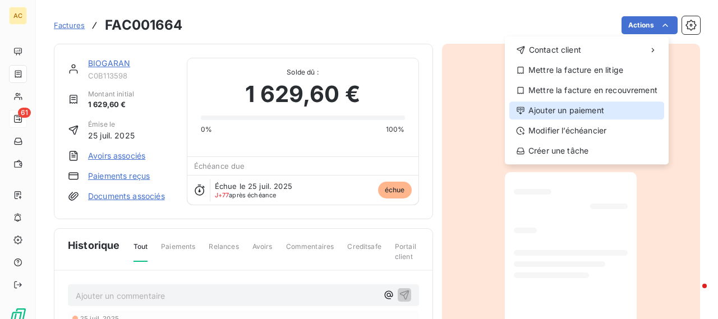
click at [581, 113] on div "Ajouter un paiement" at bounding box center [587, 111] width 155 height 18
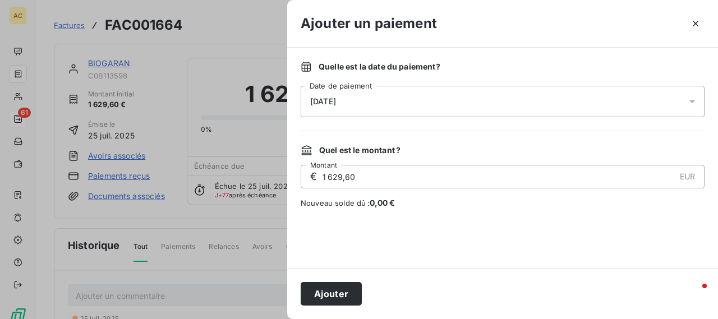
click at [694, 103] on icon at bounding box center [692, 101] width 11 height 11
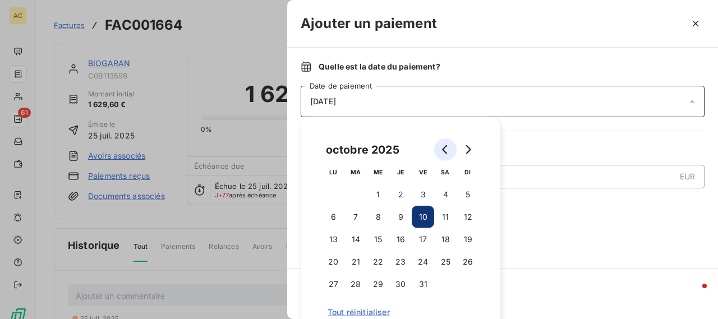
click at [445, 150] on icon "Go to previous month" at bounding box center [445, 149] width 9 height 9
click at [357, 262] on button "23" at bounding box center [356, 262] width 22 height 22
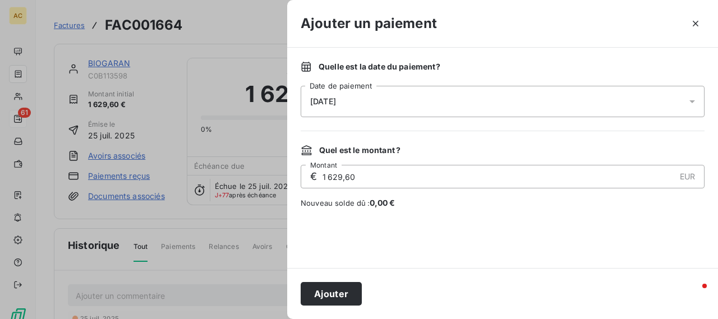
drag, startPoint x: 586, startPoint y: 264, endPoint x: 542, endPoint y: 242, distance: 48.9
click at [586, 264] on div "Quelle est la date du paiement ? [DATE] Date de paiement Quel est le montant ? …" at bounding box center [502, 158] width 431 height 221
click at [347, 295] on button "Ajouter" at bounding box center [331, 294] width 61 height 24
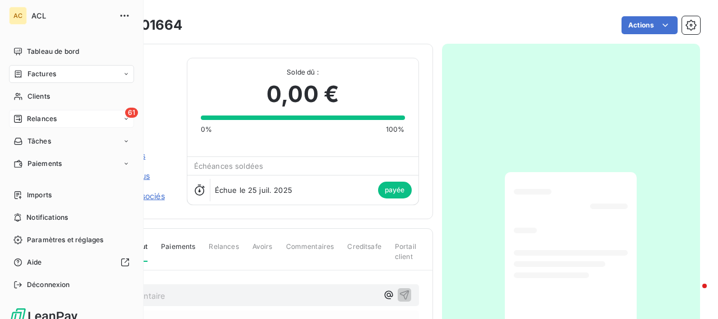
click at [79, 75] on div "Factures" at bounding box center [71, 74] width 125 height 18
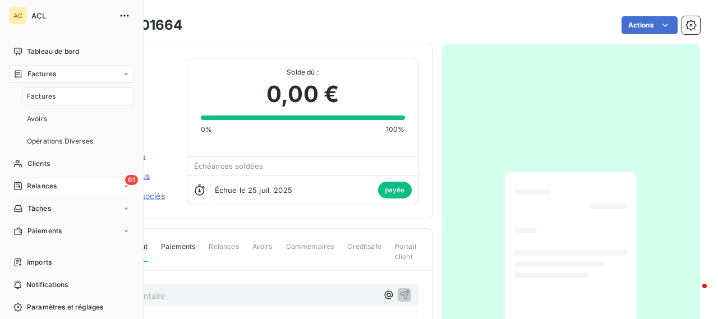
click at [80, 72] on div "Factures" at bounding box center [71, 74] width 125 height 18
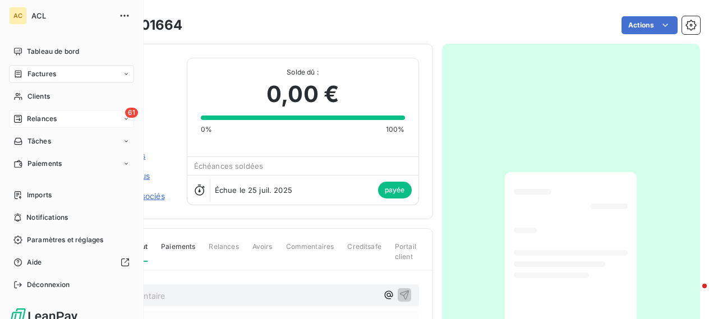
click at [38, 77] on span "Factures" at bounding box center [41, 74] width 29 height 10
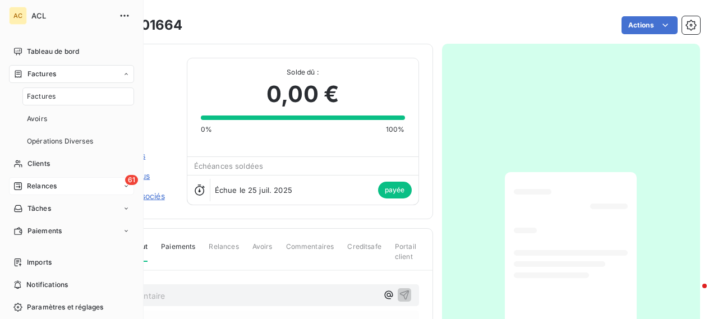
click at [48, 95] on span "Factures" at bounding box center [41, 96] width 29 height 10
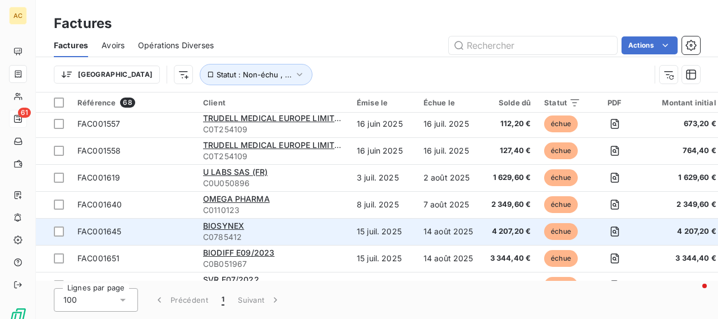
scroll to position [1668, 0]
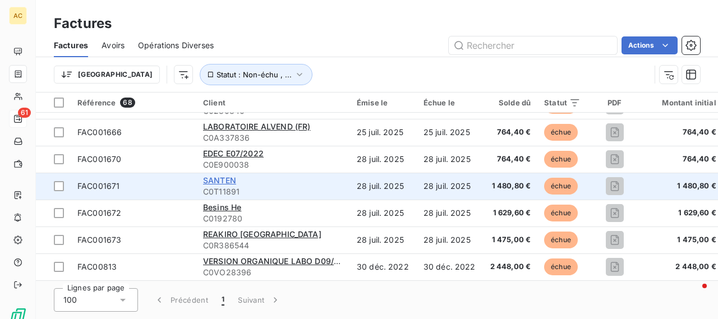
click at [211, 176] on span "SANTEN" at bounding box center [219, 181] width 33 height 10
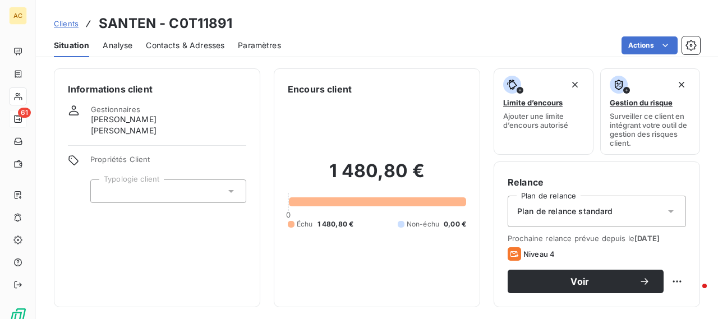
click at [220, 240] on html "AC 61 Clients SANTEN - C0T11891 Situation Analyse Contacts & Adresses Paramètre…" at bounding box center [359, 159] width 718 height 319
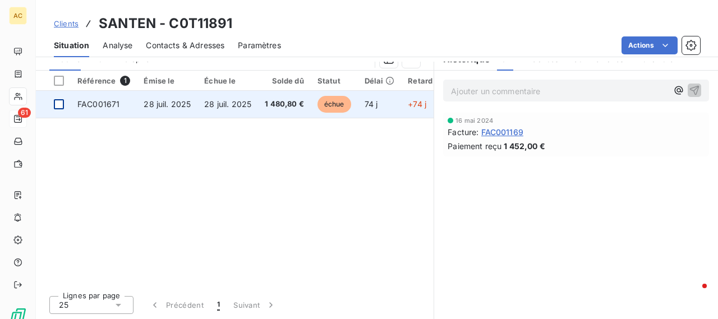
click at [58, 104] on div at bounding box center [59, 104] width 10 height 10
click at [93, 105] on span "FAC001671" at bounding box center [98, 104] width 42 height 10
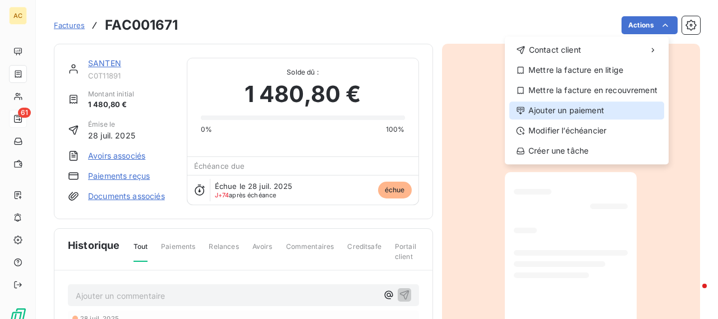
click at [573, 112] on div "Ajouter un paiement" at bounding box center [587, 111] width 155 height 18
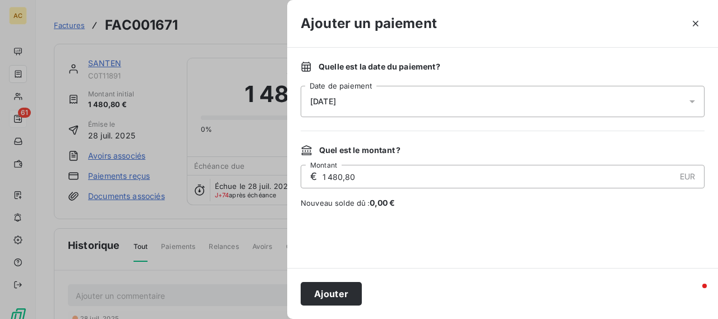
click at [689, 100] on icon at bounding box center [692, 101] width 11 height 11
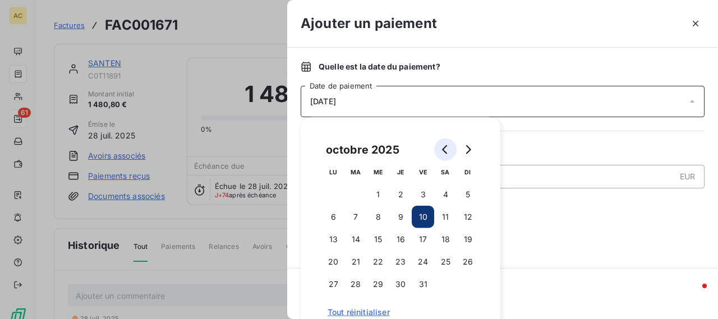
click at [451, 152] on button "Go to previous month" at bounding box center [445, 150] width 22 height 22
click at [402, 217] on button "11" at bounding box center [400, 217] width 22 height 22
drag, startPoint x: 566, startPoint y: 259, endPoint x: 548, endPoint y: 255, distance: 18.3
click at [565, 258] on div "Quelle est la date du paiement ? [DATE] Date de paiement Quel est le montant ? …" at bounding box center [502, 158] width 431 height 221
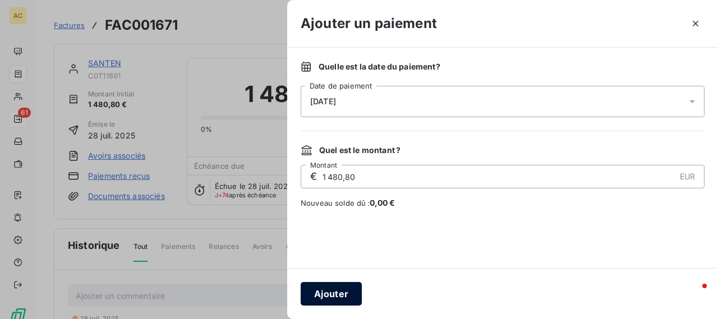
click at [336, 290] on button "Ajouter" at bounding box center [331, 294] width 61 height 24
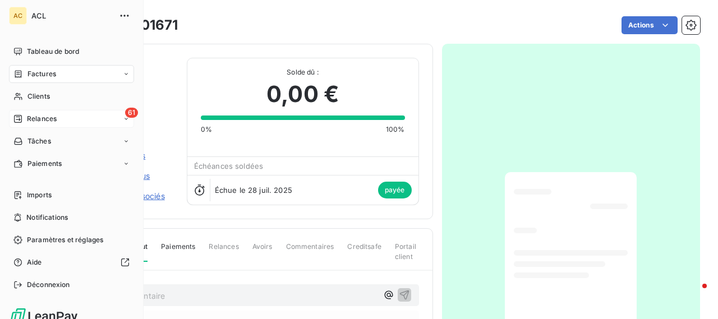
click at [125, 115] on div "61" at bounding box center [131, 113] width 13 height 10
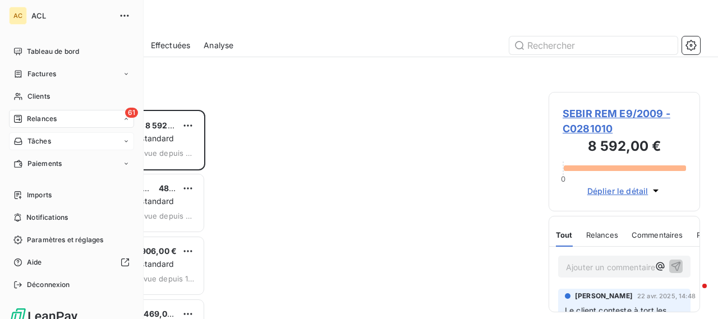
scroll to position [201, 143]
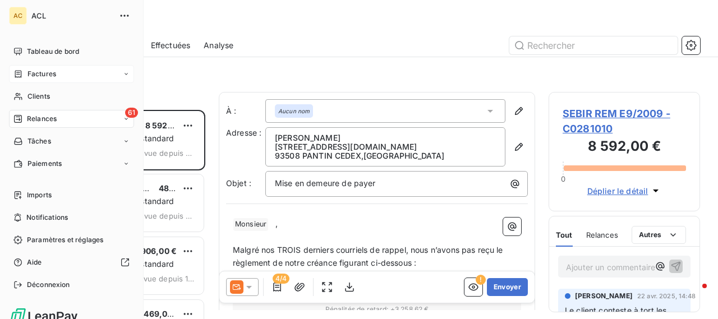
click at [56, 72] on span "Factures" at bounding box center [41, 74] width 29 height 10
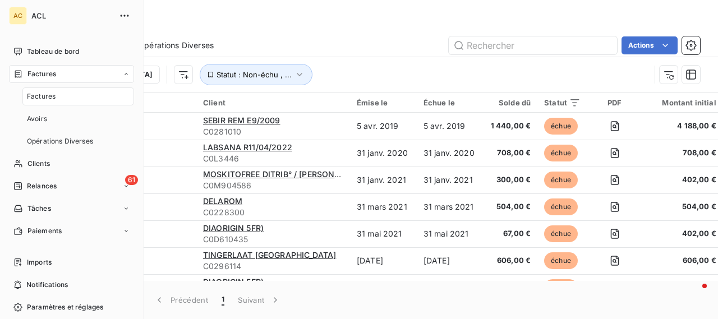
click at [48, 96] on span "Factures" at bounding box center [41, 96] width 29 height 10
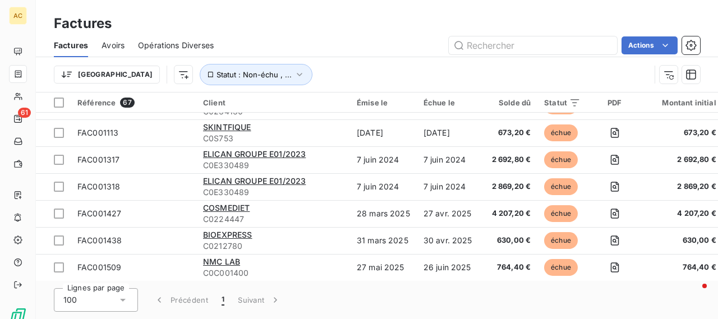
scroll to position [1403, 0]
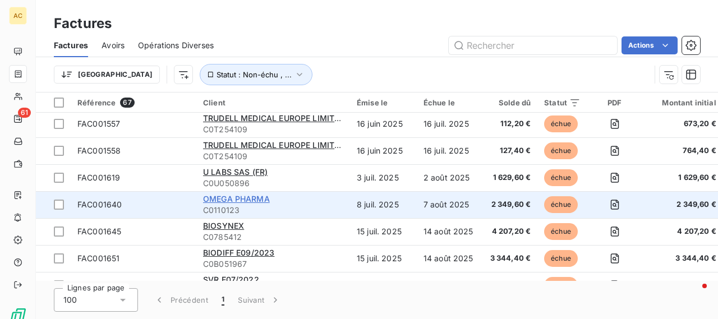
click at [245, 195] on span "OMEGA PHARMA" at bounding box center [236, 199] width 67 height 10
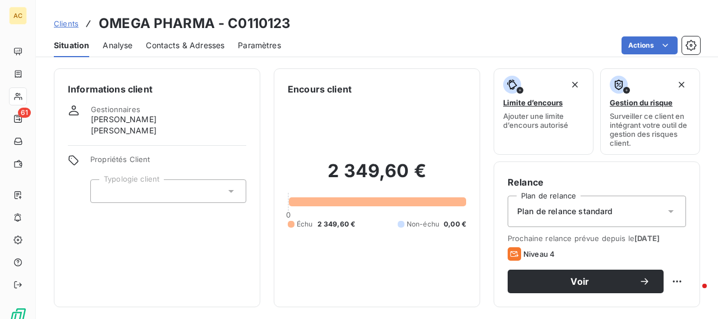
scroll to position [281, 0]
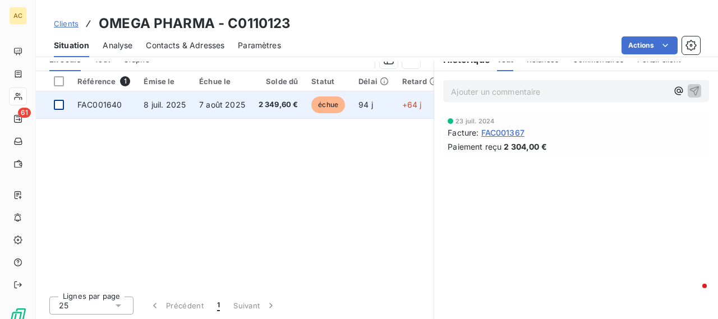
click at [59, 100] on div at bounding box center [59, 105] width 10 height 10
click at [155, 101] on span "8 juil. 2025" at bounding box center [165, 105] width 42 height 10
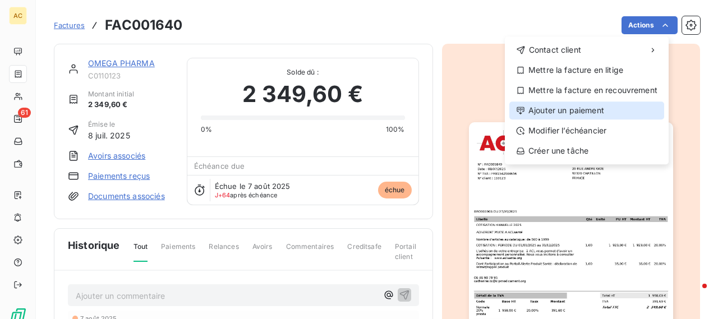
click at [539, 114] on div "Ajouter un paiement" at bounding box center [587, 111] width 155 height 18
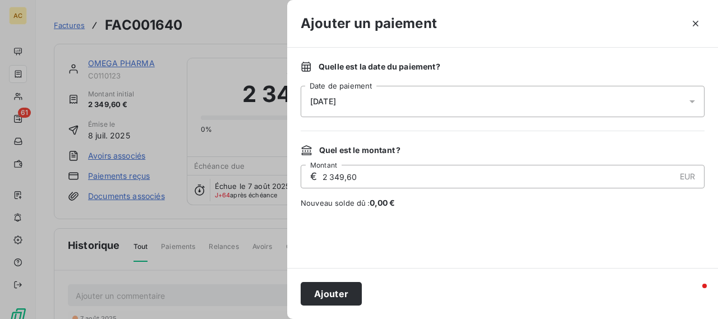
drag, startPoint x: 694, startPoint y: 103, endPoint x: 525, endPoint y: 146, distance: 173.7
click at [693, 103] on icon at bounding box center [692, 101] width 11 height 11
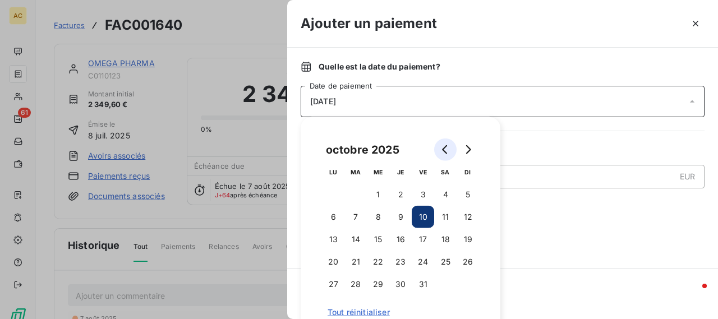
click at [444, 155] on button "Go to previous month" at bounding box center [445, 150] width 22 height 22
click at [472, 150] on icon "Go to next month" at bounding box center [468, 149] width 9 height 9
click at [381, 194] on button "3" at bounding box center [378, 195] width 22 height 22
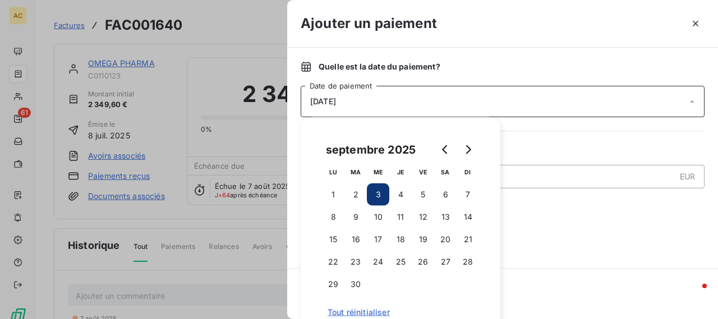
click at [378, 194] on button "3" at bounding box center [378, 195] width 22 height 22
click at [561, 263] on div "Quelle est la date du paiement ? [DATE] Date de paiement Quel est le montant ? …" at bounding box center [502, 158] width 431 height 221
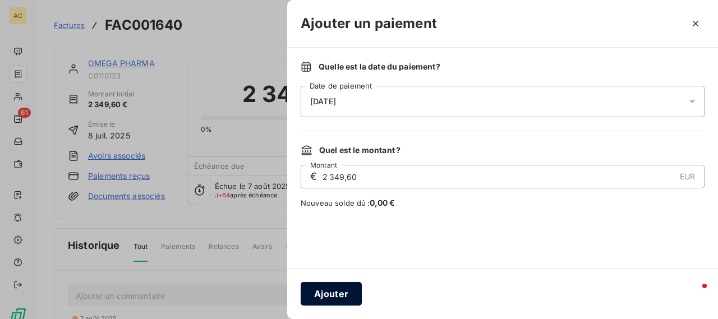
click at [329, 292] on button "Ajouter" at bounding box center [331, 294] width 61 height 24
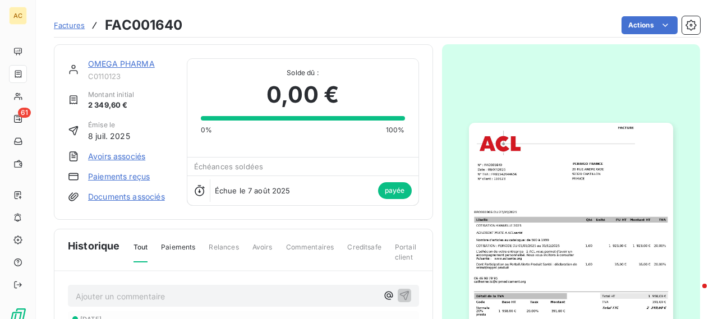
scroll to position [168, 0]
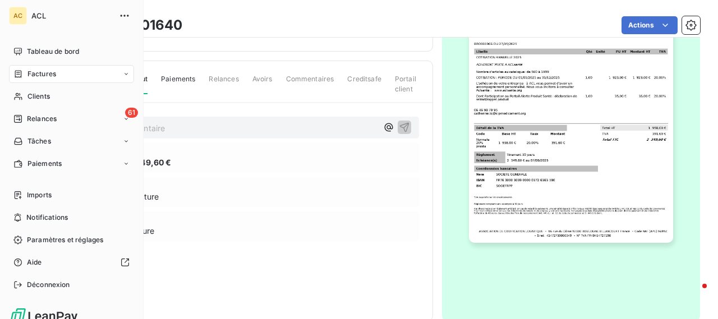
click at [49, 70] on span "Factures" at bounding box center [41, 74] width 29 height 10
click at [123, 74] on icon at bounding box center [126, 74] width 7 height 7
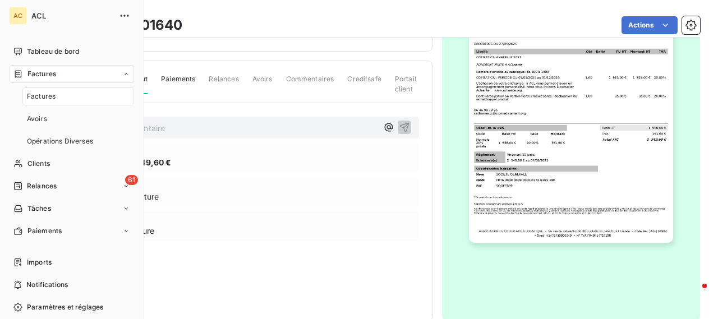
click at [61, 97] on div "Factures" at bounding box center [78, 97] width 112 height 18
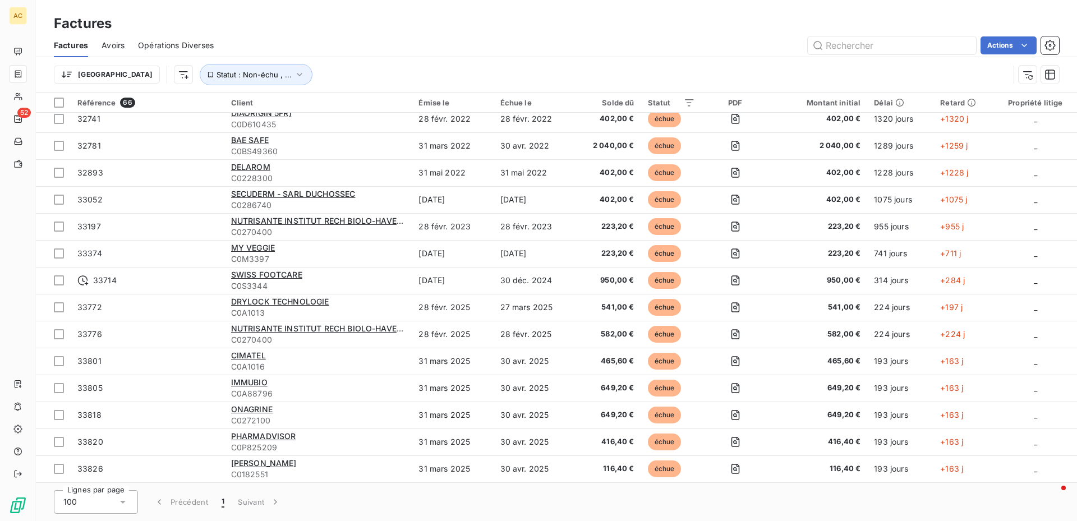
scroll to position [1408, 0]
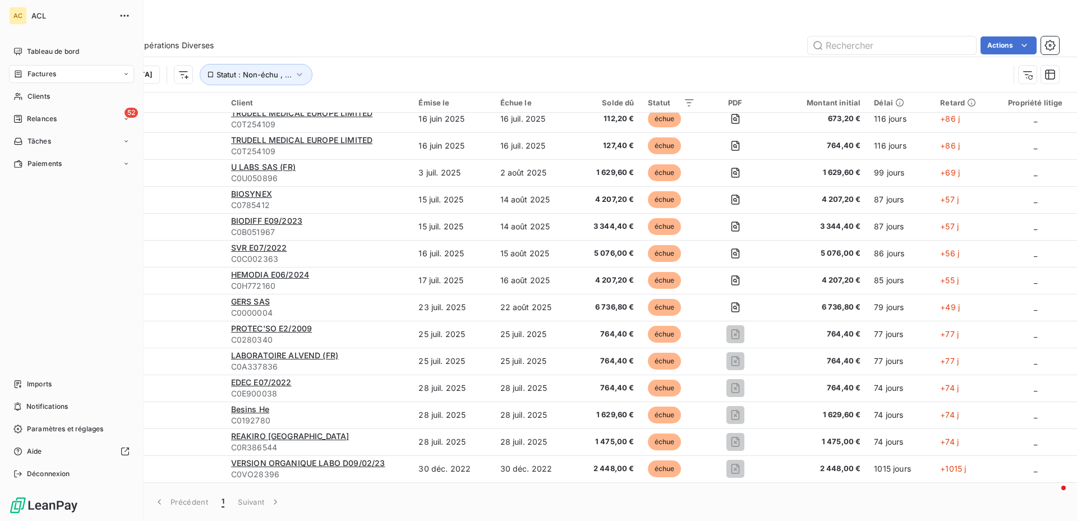
click at [49, 120] on span "Relances" at bounding box center [42, 119] width 30 height 10
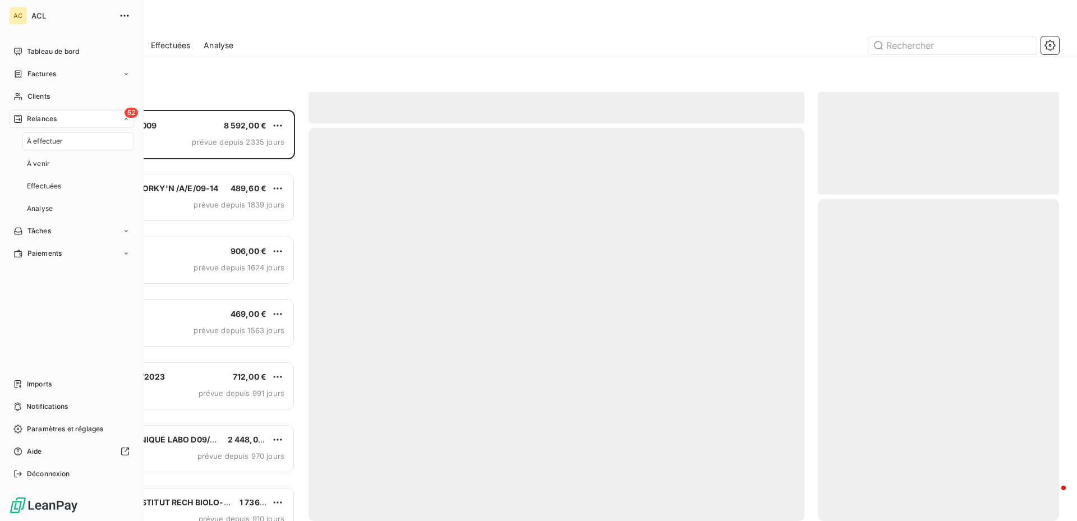
scroll to position [403, 233]
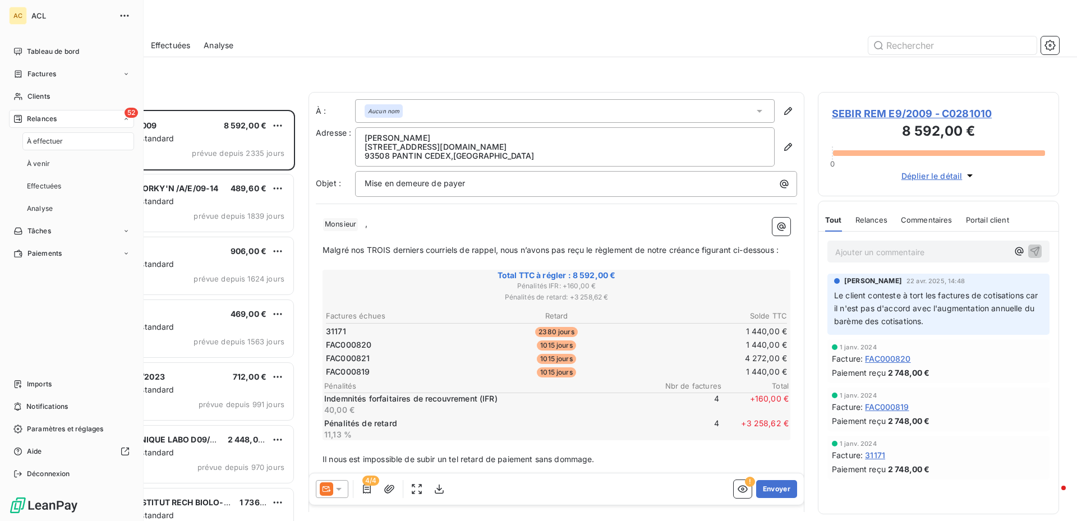
click at [127, 118] on icon at bounding box center [126, 119] width 7 height 7
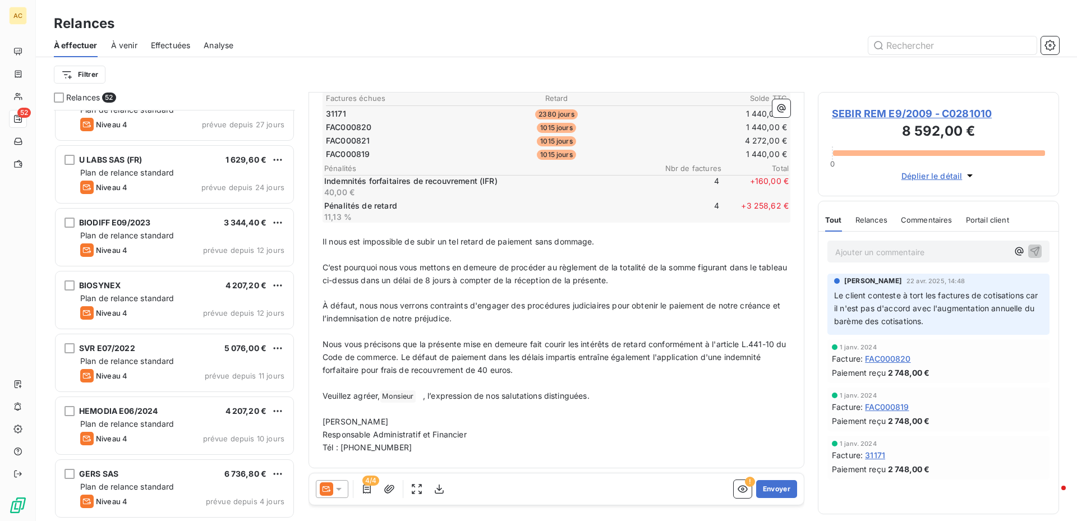
scroll to position [0, 0]
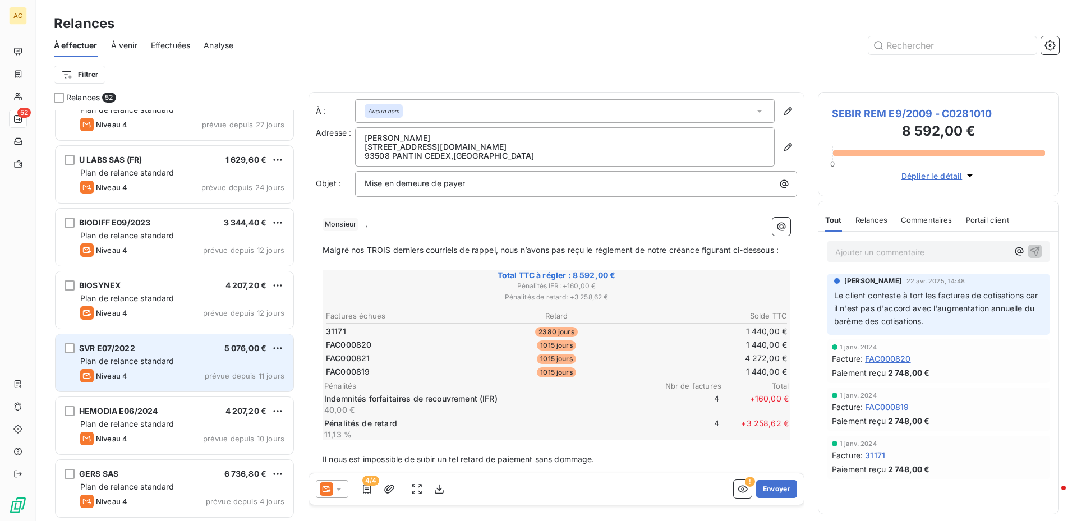
click at [159, 364] on span "Plan de relance standard" at bounding box center [127, 361] width 94 height 10
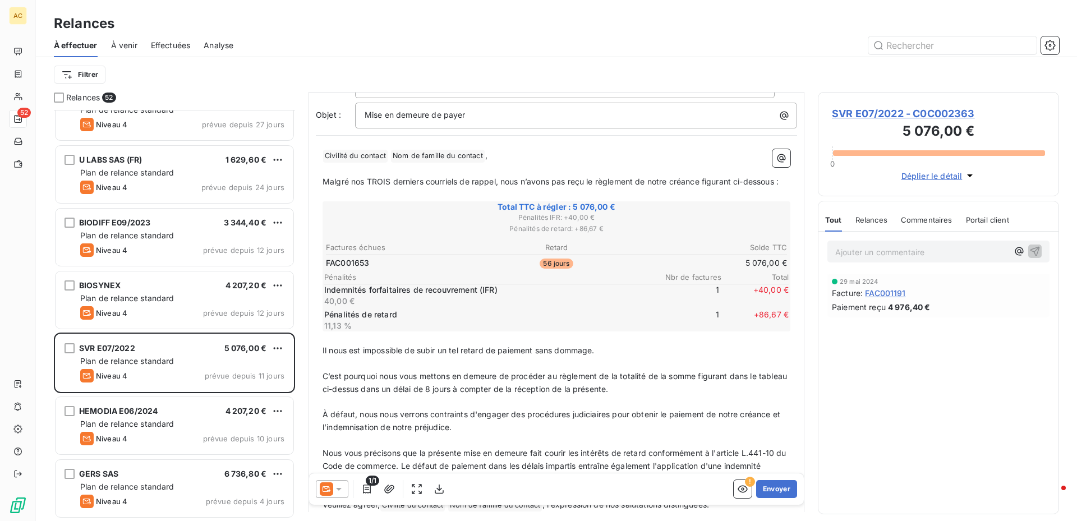
scroll to position [178, 0]
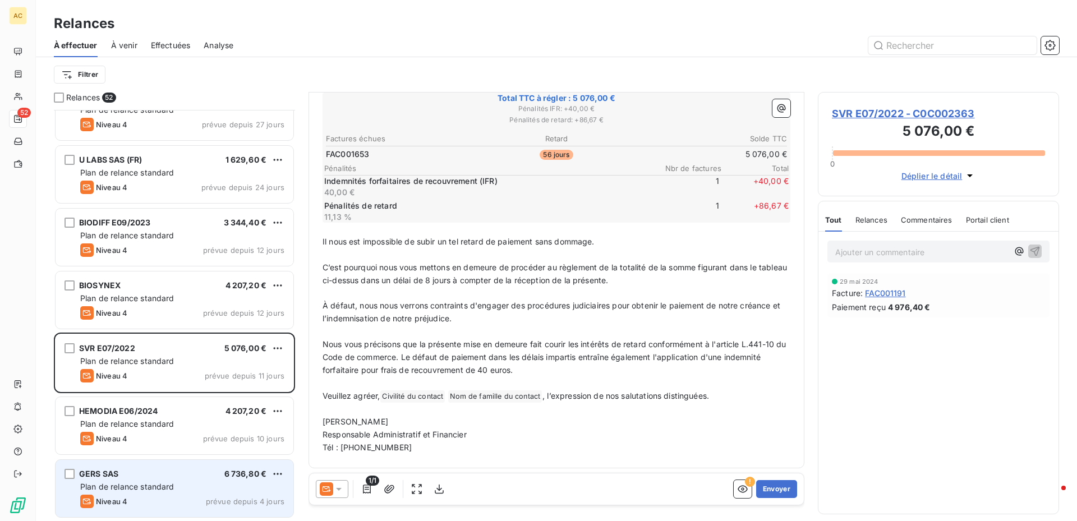
click at [191, 481] on div "GERS SAS 6 736,80 € Plan de relance standard Niveau 4 prévue depuis 4 jours" at bounding box center [175, 488] width 238 height 57
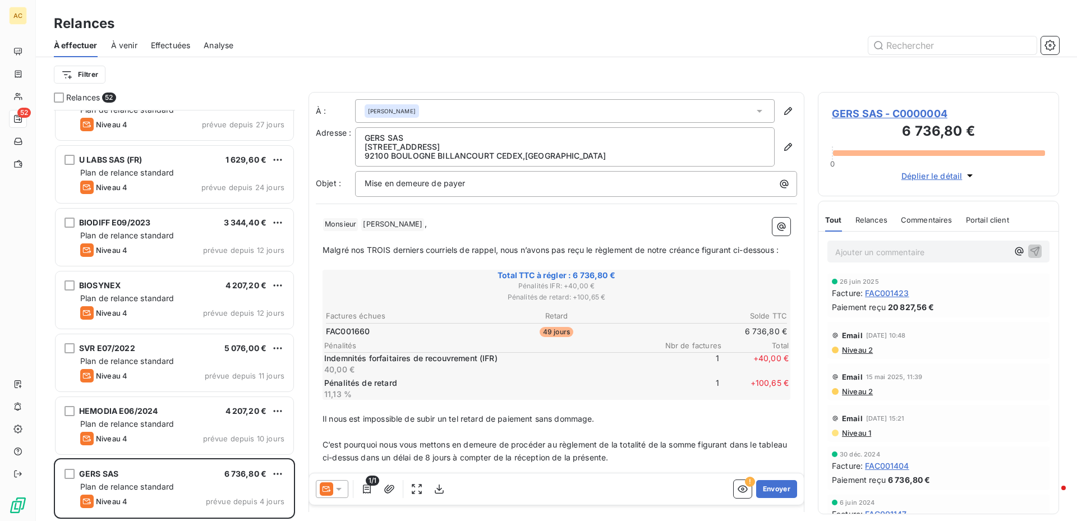
scroll to position [191, 0]
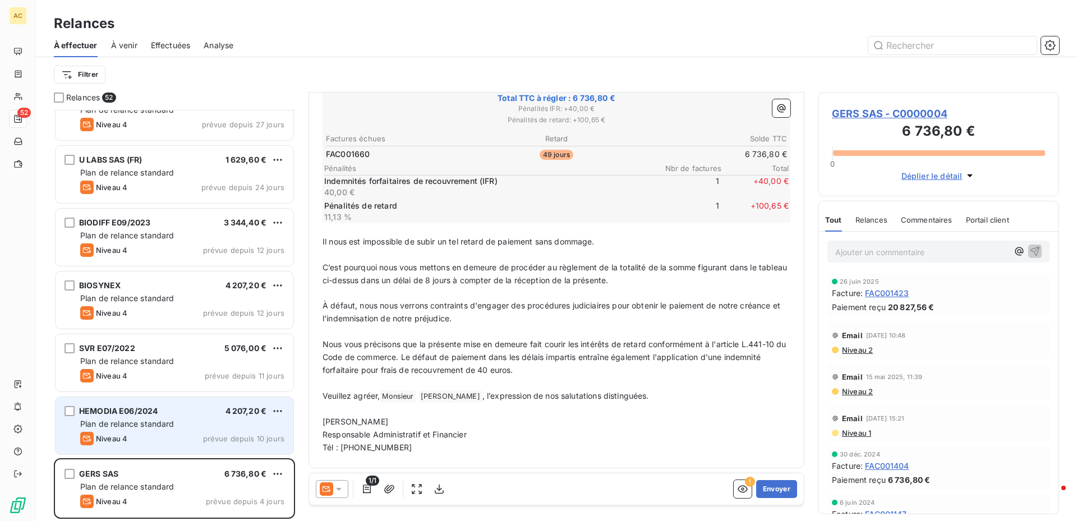
click at [151, 424] on span "Plan de relance standard" at bounding box center [127, 424] width 94 height 10
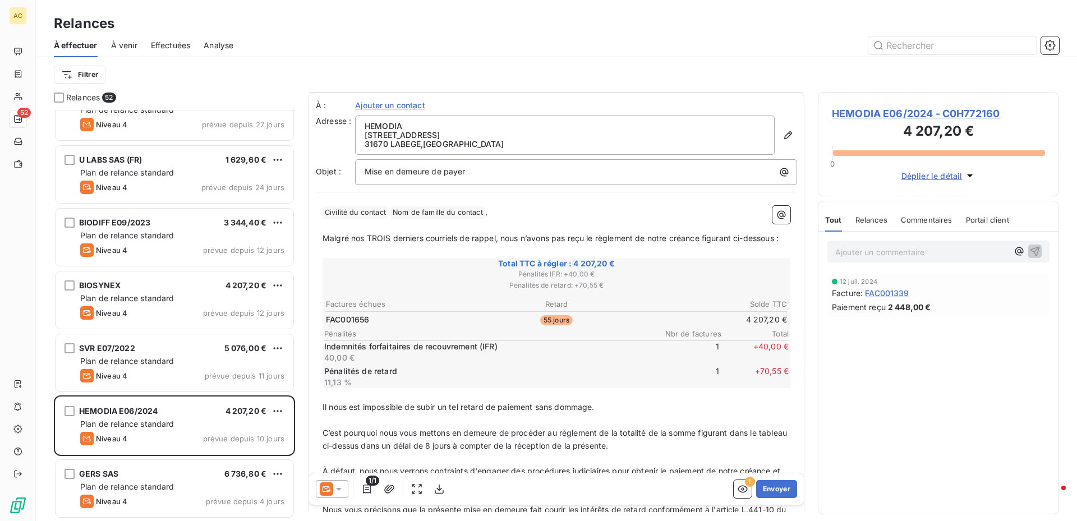
scroll to position [178, 0]
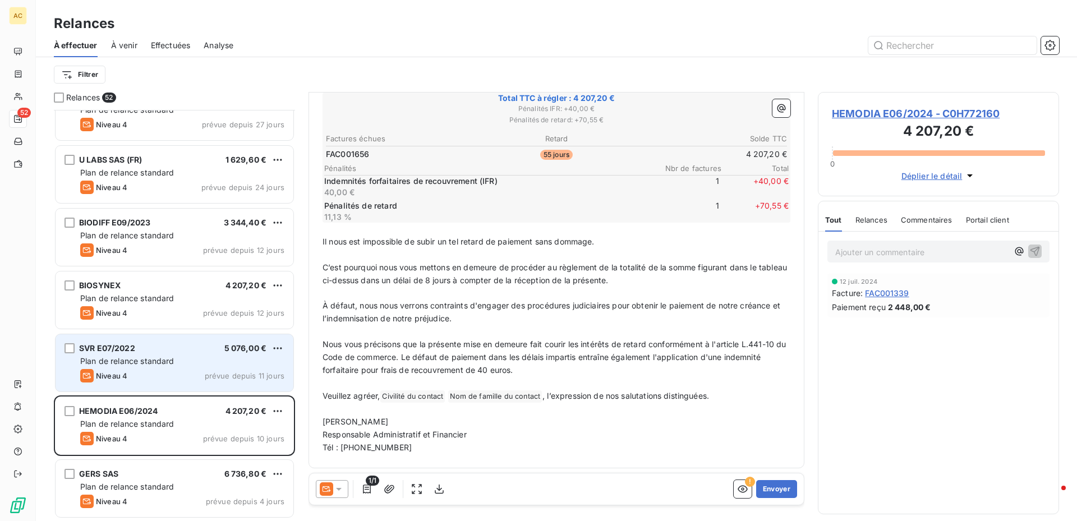
click at [232, 372] on span "prévue depuis 11 jours" at bounding box center [245, 375] width 80 height 9
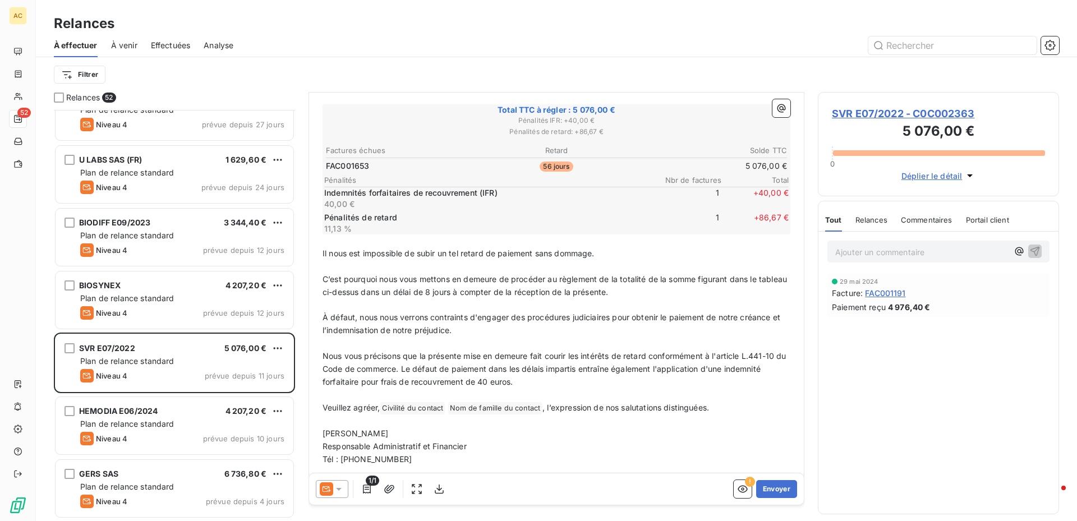
scroll to position [178, 0]
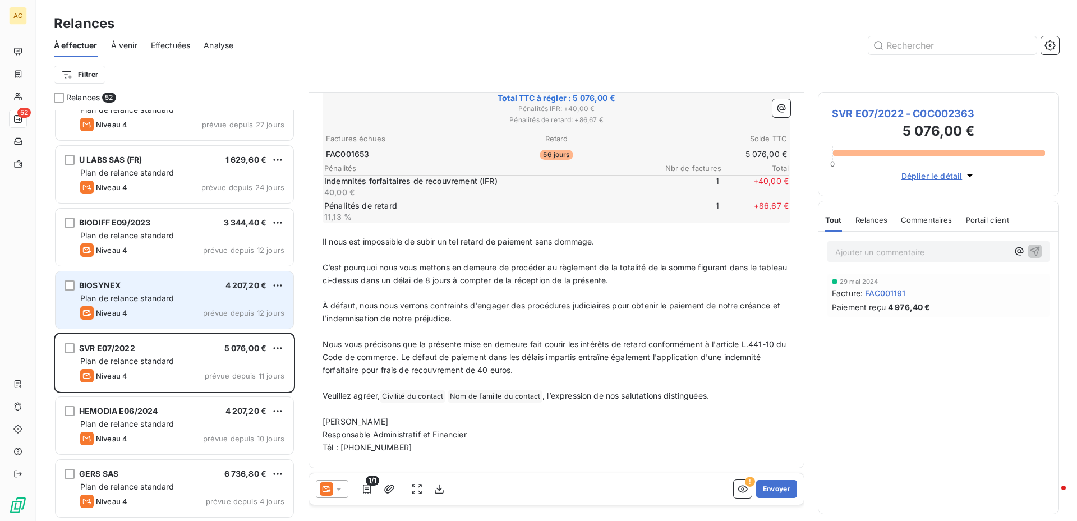
click at [208, 299] on div "Plan de relance standard" at bounding box center [182, 298] width 204 height 11
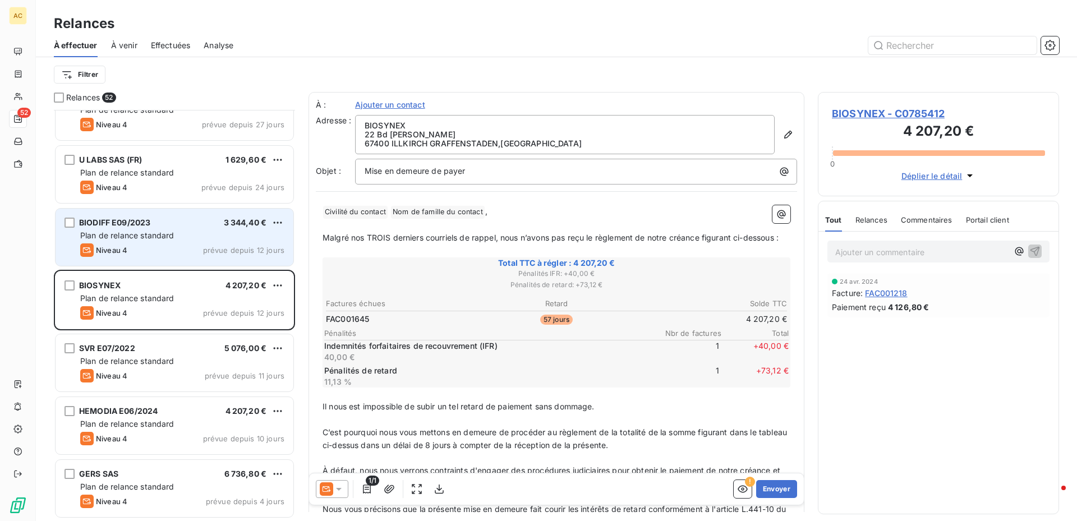
click at [148, 229] on div "BIODIFF E09/2023 3 344,40 € Plan de relance standard Niveau 4 prévue depuis 12 …" at bounding box center [175, 237] width 238 height 57
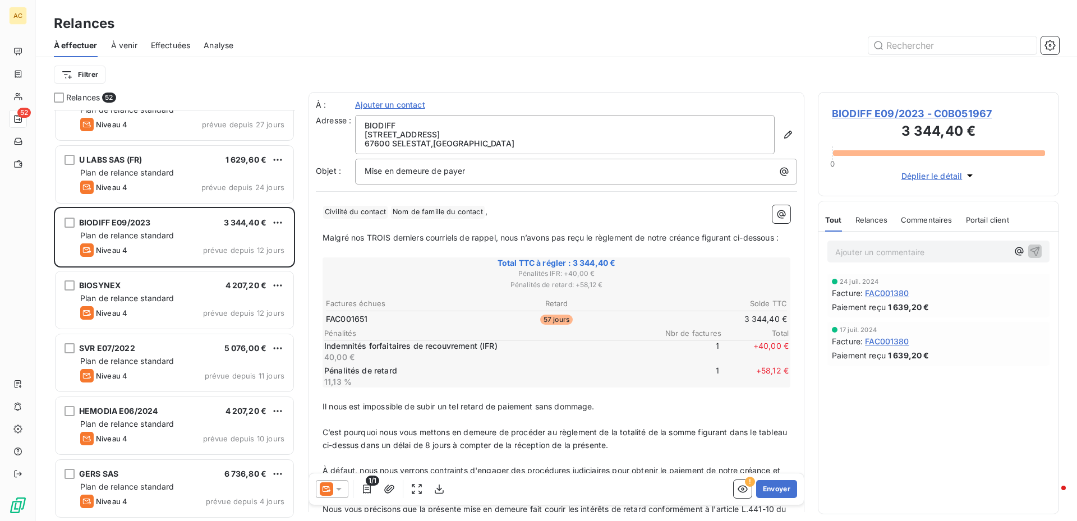
scroll to position [178, 0]
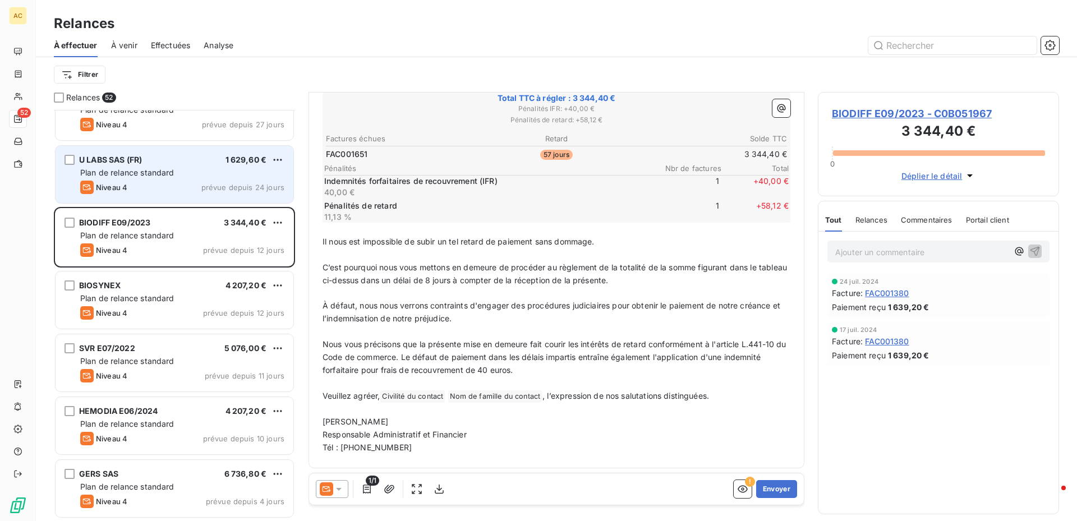
click at [168, 177] on div "Plan de relance standard" at bounding box center [182, 172] width 204 height 11
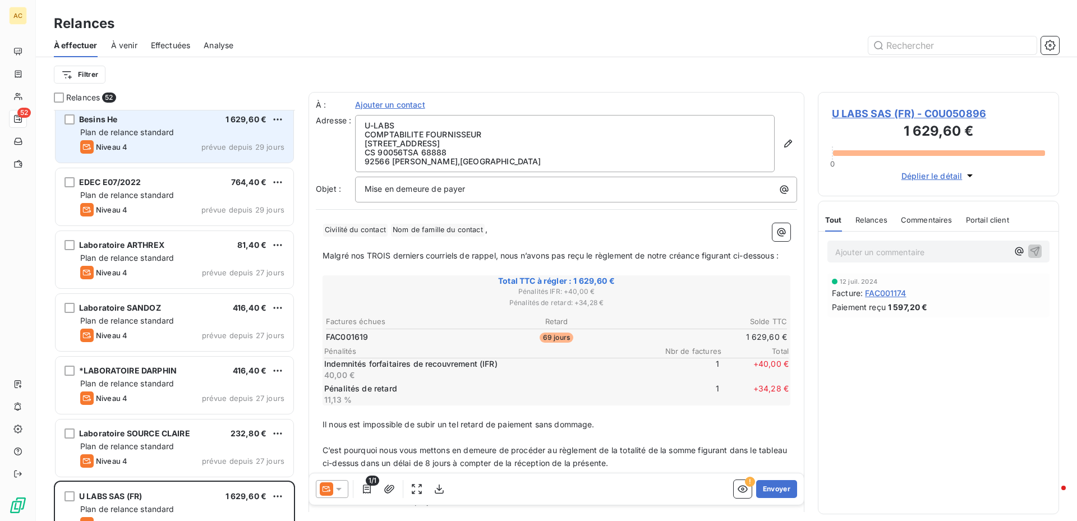
click at [162, 145] on div "Niveau 4 prévue depuis 29 jours" at bounding box center [182, 146] width 204 height 13
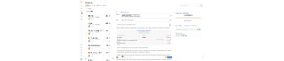
scroll to position [1847, 0]
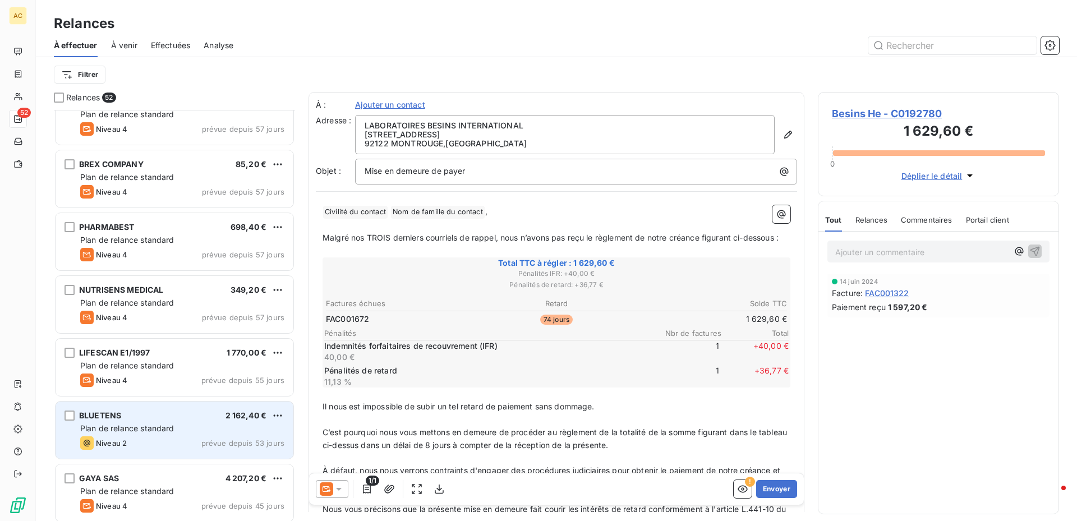
click at [237, 418] on span "2 162,40 €" at bounding box center [247, 416] width 42 height 10
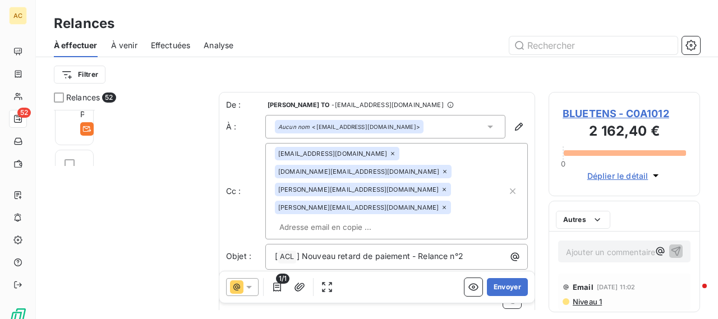
scroll to position [201, 143]
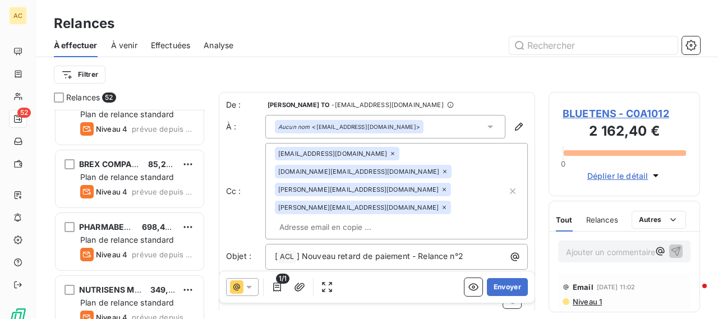
click at [574, 112] on span "BLUETENS - C0A1012" at bounding box center [624, 113] width 123 height 15
